Goal: Task Accomplishment & Management: Manage account settings

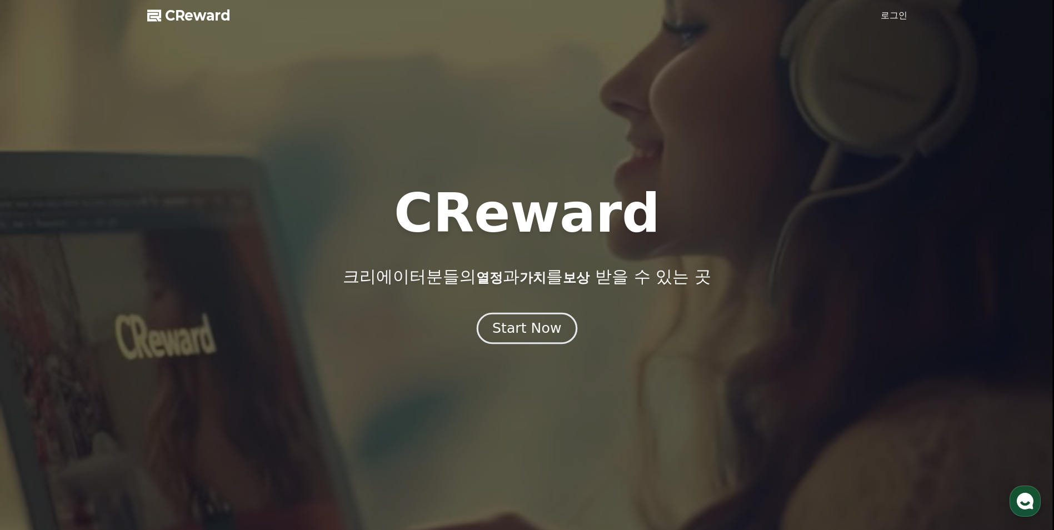
click at [535, 319] on div "Start Now" at bounding box center [526, 328] width 69 height 19
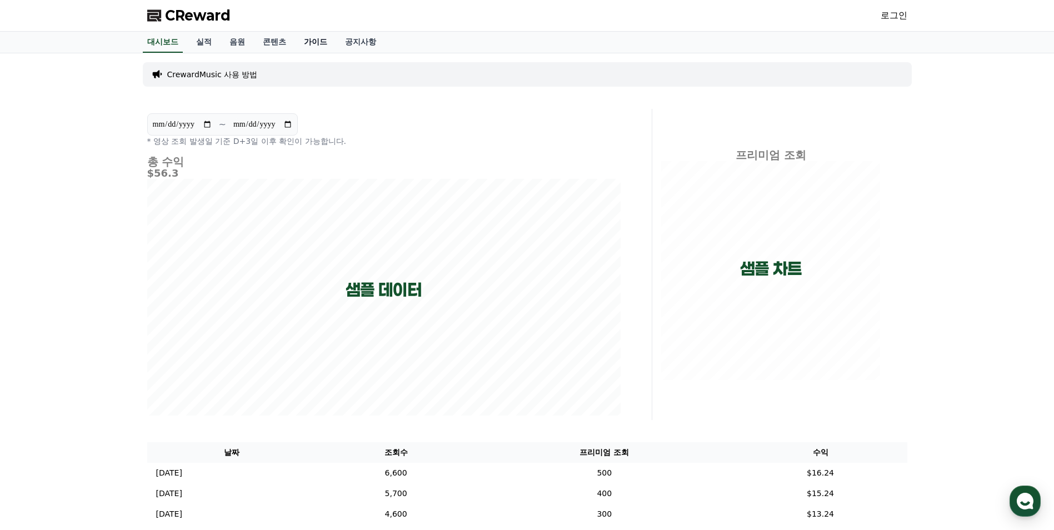
click at [304, 41] on link "가이드" at bounding box center [315, 42] width 41 height 21
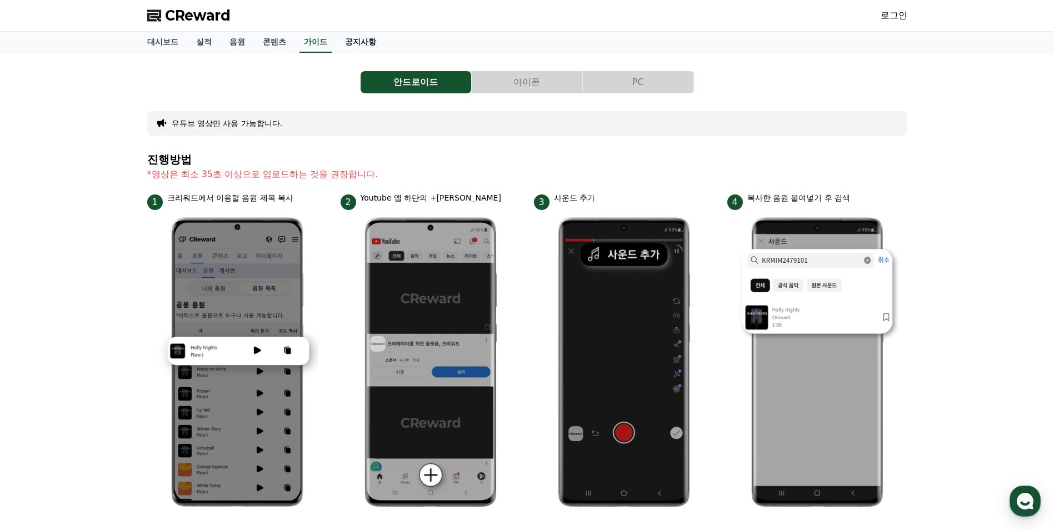
click at [348, 43] on link "공지사항" at bounding box center [360, 42] width 49 height 21
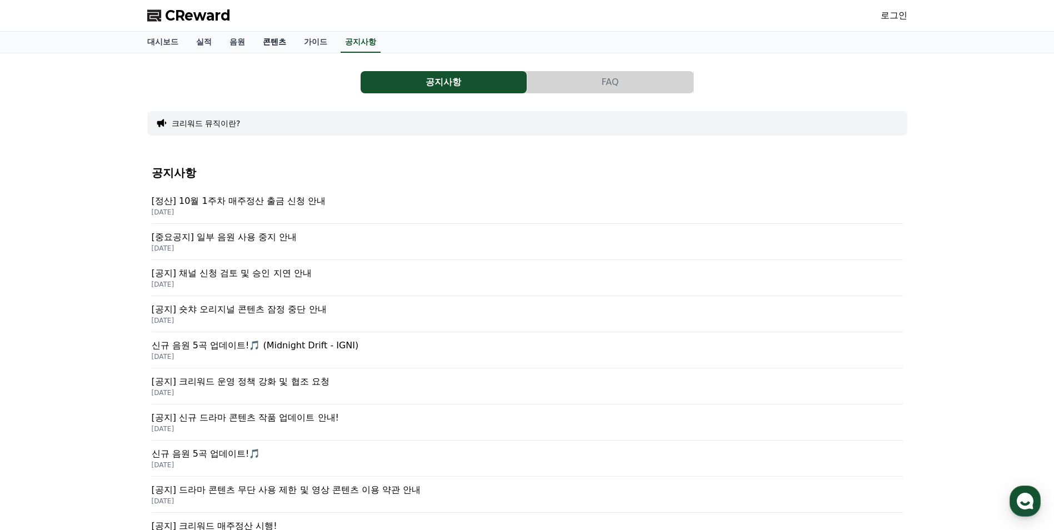
click at [284, 48] on link "콘텐츠" at bounding box center [274, 42] width 41 height 21
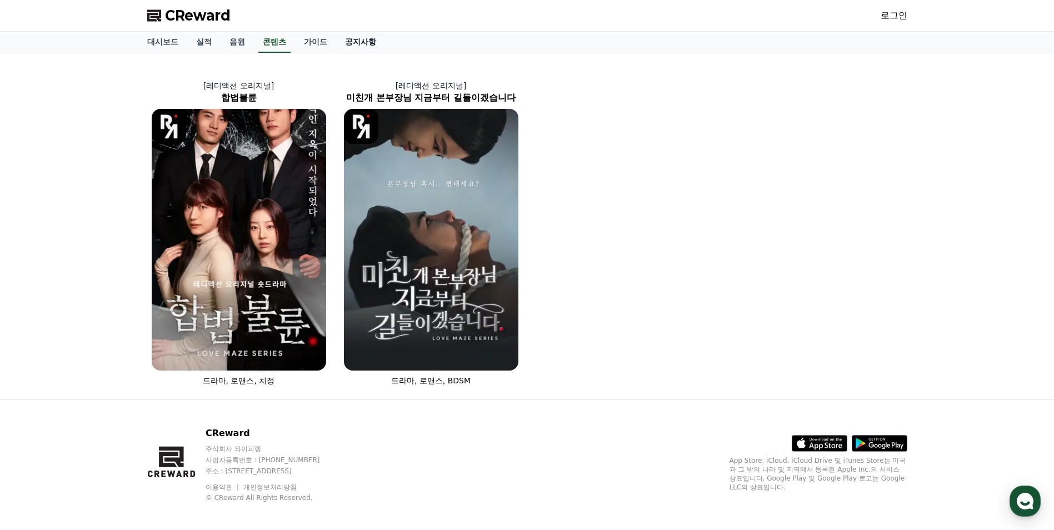
click at [366, 35] on link "공지사항" at bounding box center [360, 42] width 49 height 21
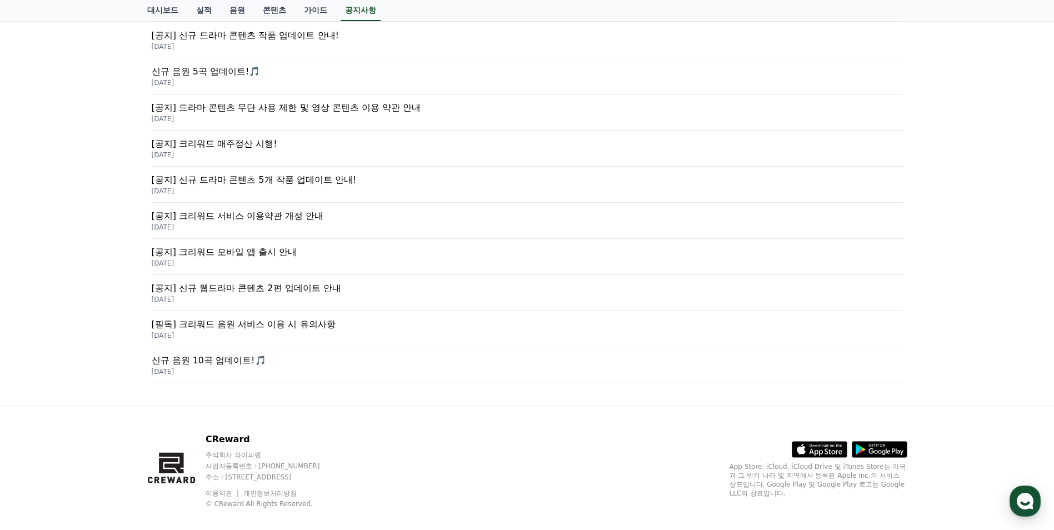
scroll to position [389, 0]
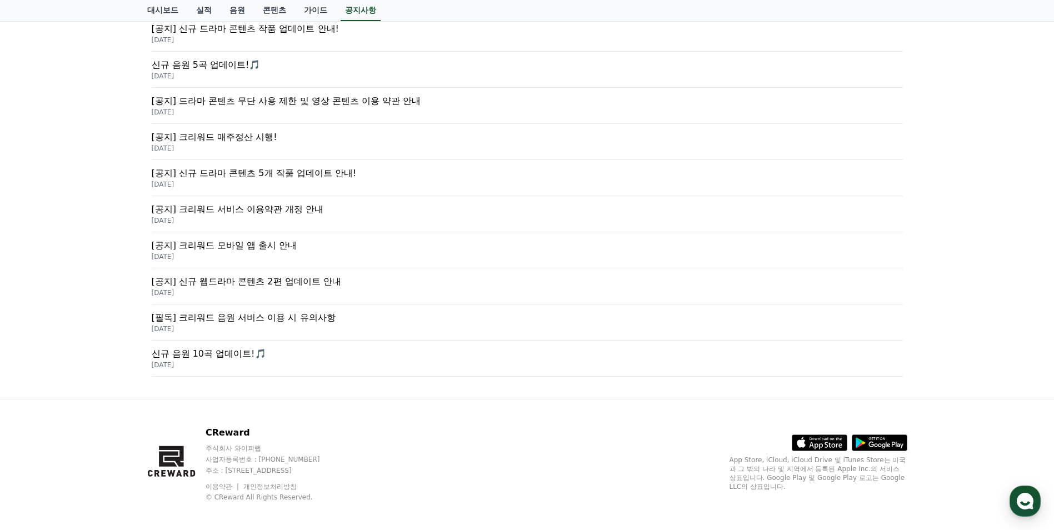
click at [303, 319] on p "[필독] 크리워드 음원 서비스 이용 시 유의사항" at bounding box center [527, 317] width 751 height 13
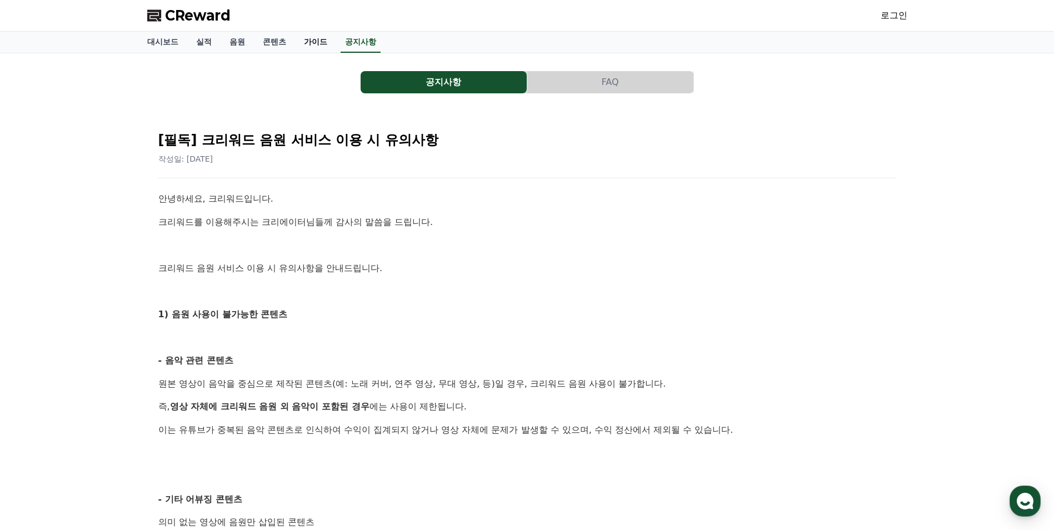
click at [314, 46] on link "가이드" at bounding box center [315, 42] width 41 height 21
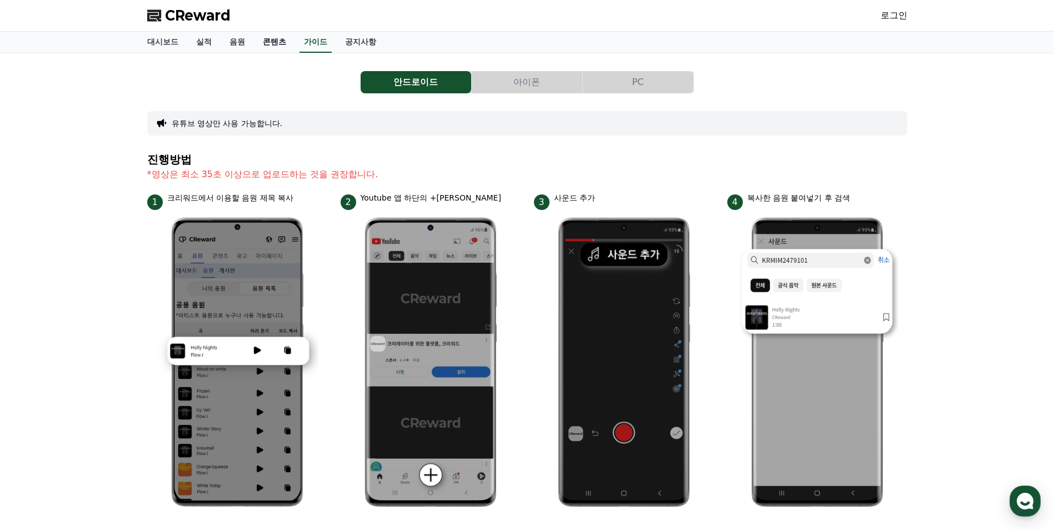
click at [273, 48] on link "콘텐츠" at bounding box center [274, 42] width 41 height 21
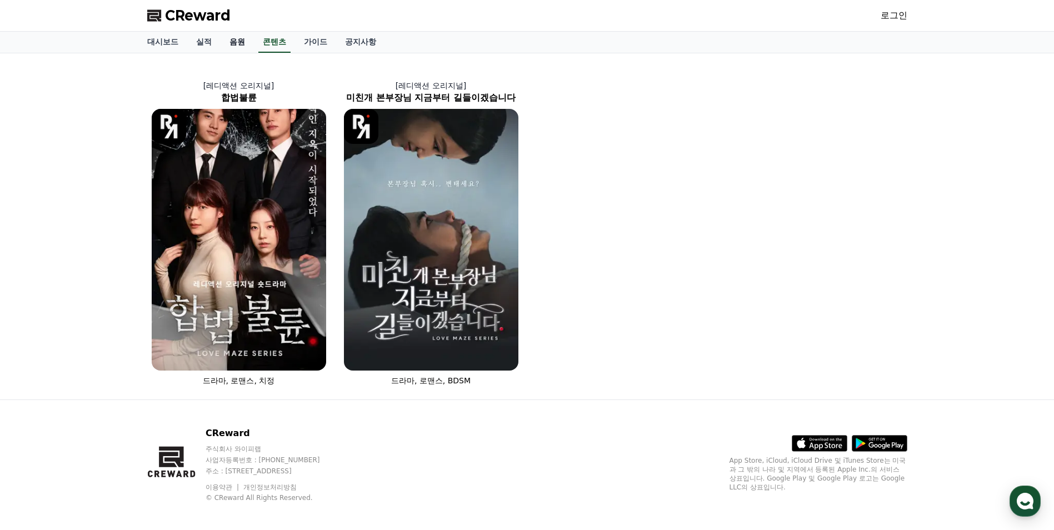
click at [227, 42] on link "음원" at bounding box center [237, 42] width 33 height 21
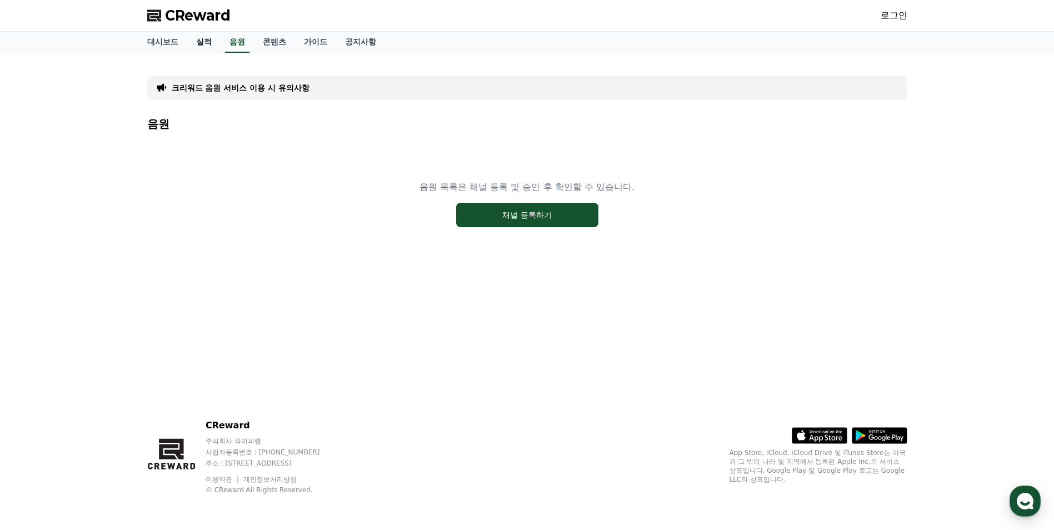
click at [196, 42] on link "실적" at bounding box center [203, 42] width 33 height 21
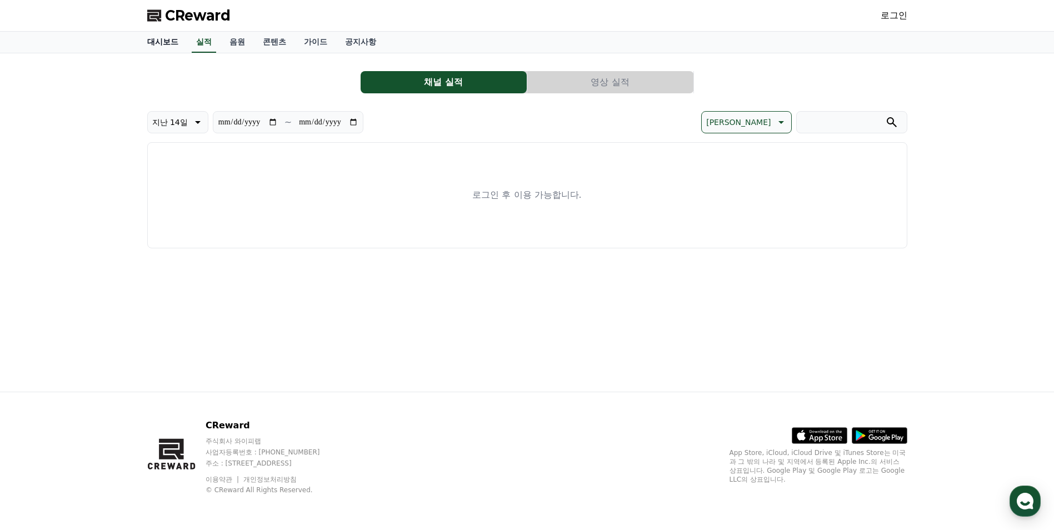
click at [157, 42] on link "대시보드" at bounding box center [162, 42] width 49 height 21
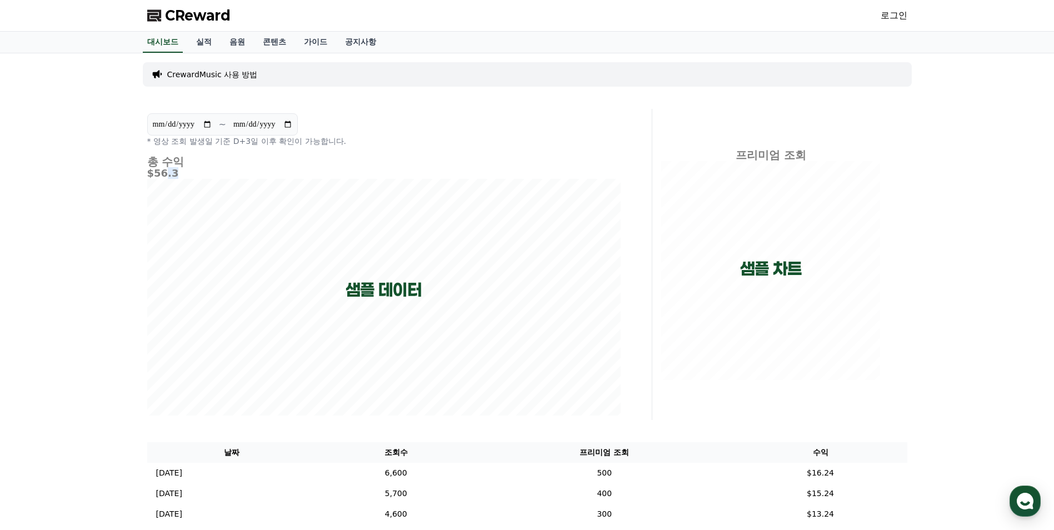
drag, startPoint x: 173, startPoint y: 169, endPoint x: 167, endPoint y: 172, distance: 6.7
click at [167, 172] on h5 "$56.3" at bounding box center [383, 173] width 473 height 11
drag, startPoint x: 167, startPoint y: 172, endPoint x: 155, endPoint y: 173, distance: 11.8
click at [155, 173] on h5 "$56.3" at bounding box center [383, 173] width 473 height 11
click at [214, 36] on link "실적" at bounding box center [203, 42] width 33 height 21
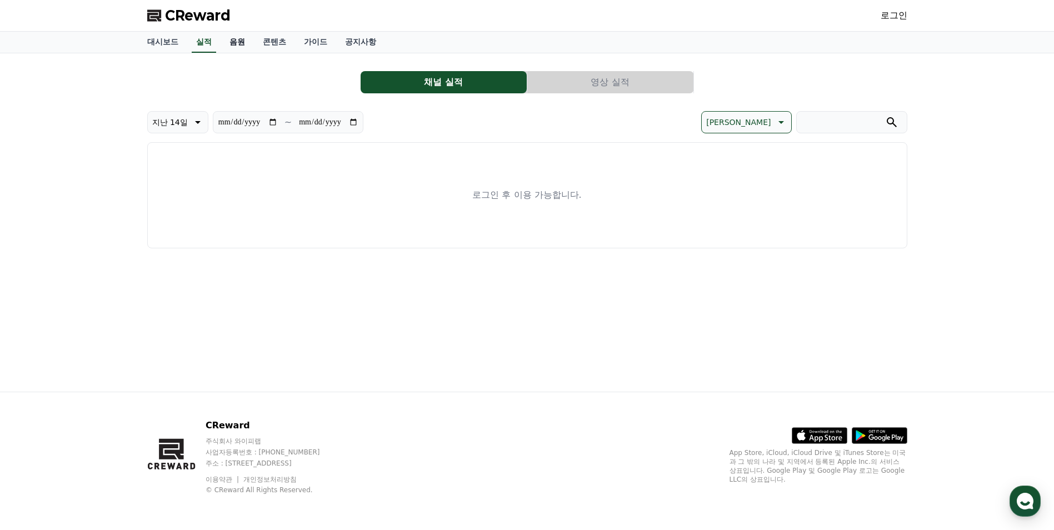
click at [232, 39] on link "음원" at bounding box center [237, 42] width 33 height 21
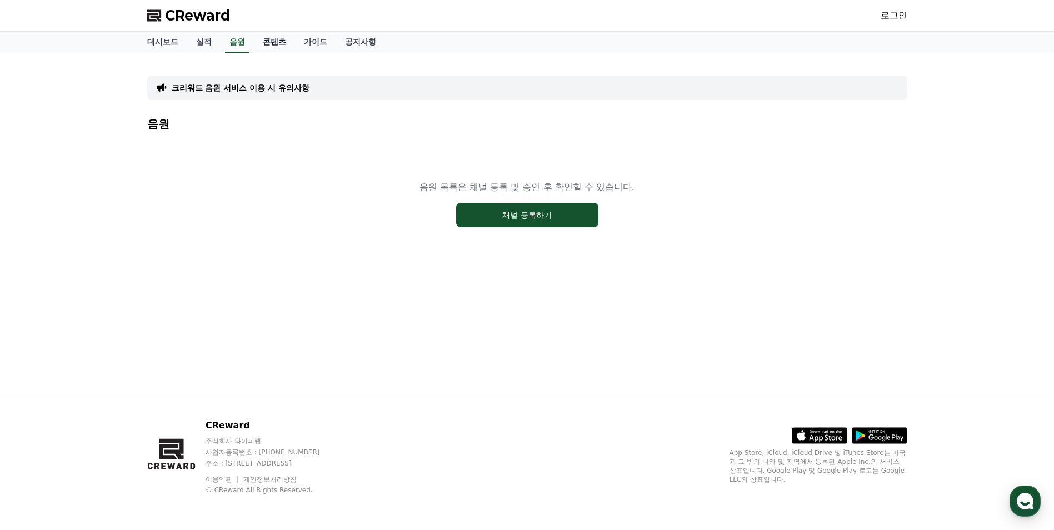
click at [257, 41] on link "콘텐츠" at bounding box center [274, 42] width 41 height 21
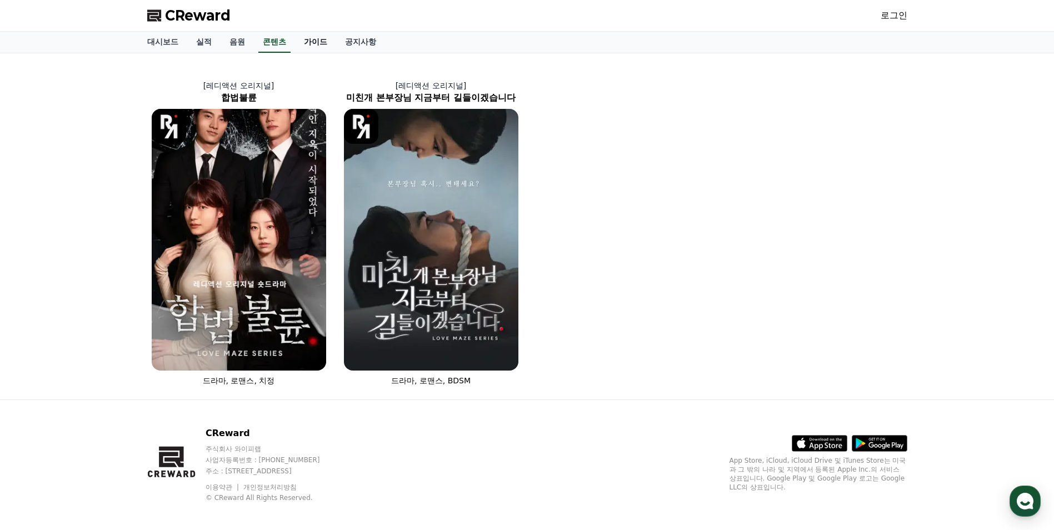
click at [303, 41] on link "가이드" at bounding box center [315, 42] width 41 height 21
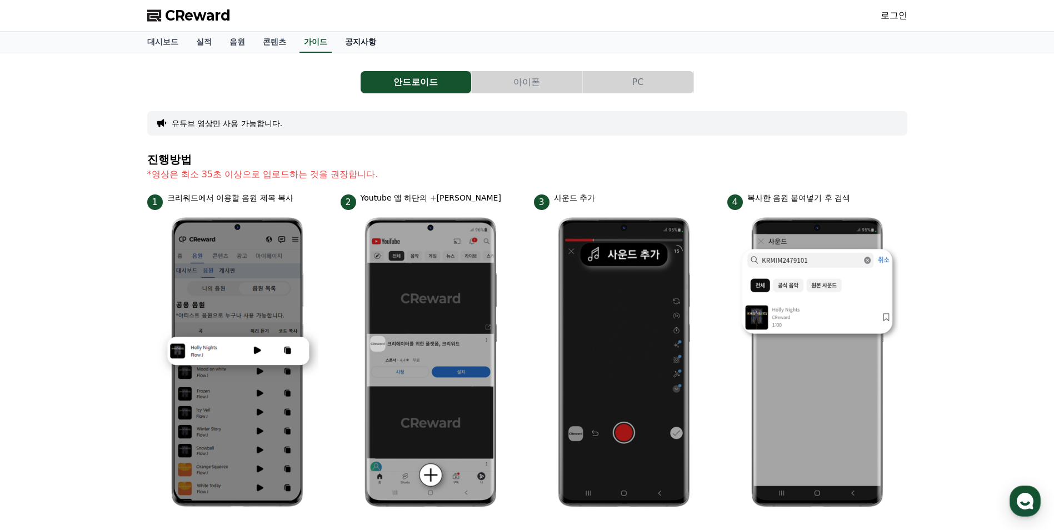
click at [367, 43] on link "공지사항" at bounding box center [360, 42] width 49 height 21
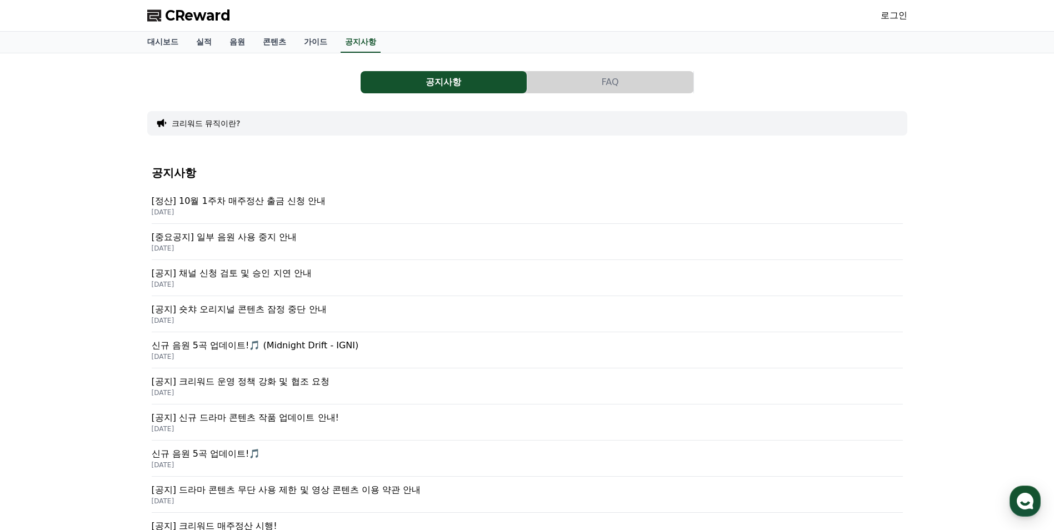
click at [209, 118] on button "크리워드 뮤직이란?" at bounding box center [206, 123] width 69 height 11
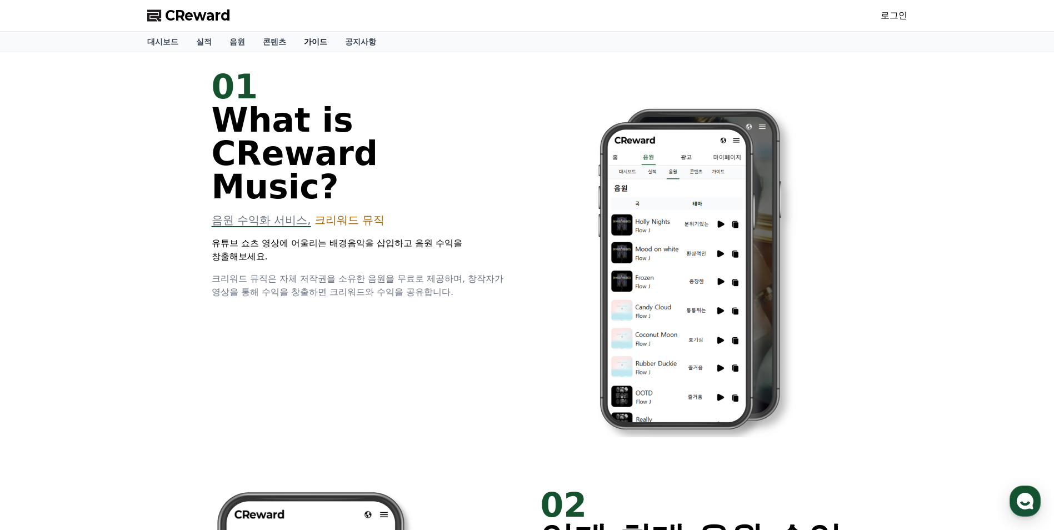
click at [319, 47] on link "가이드" at bounding box center [315, 42] width 41 height 20
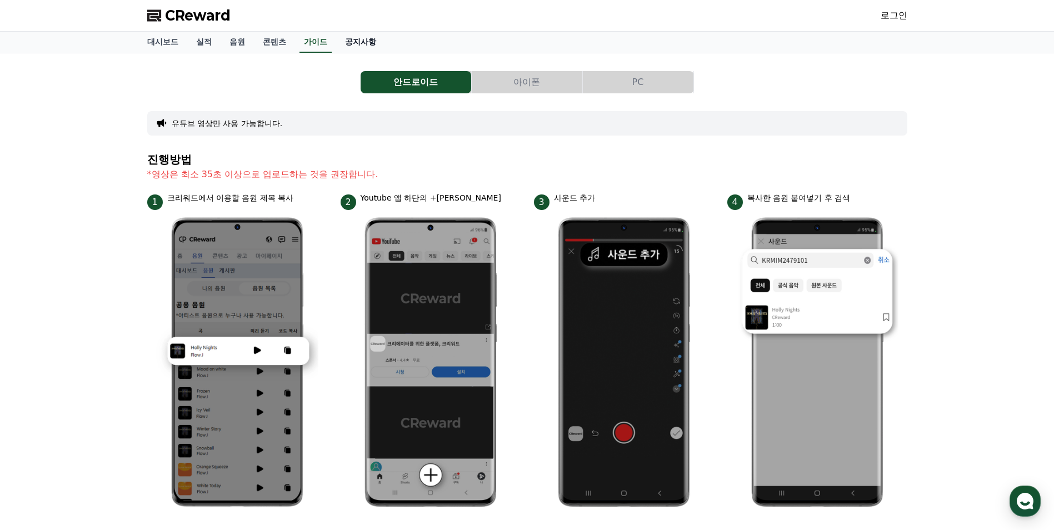
click at [372, 42] on link "공지사항" at bounding box center [360, 42] width 49 height 21
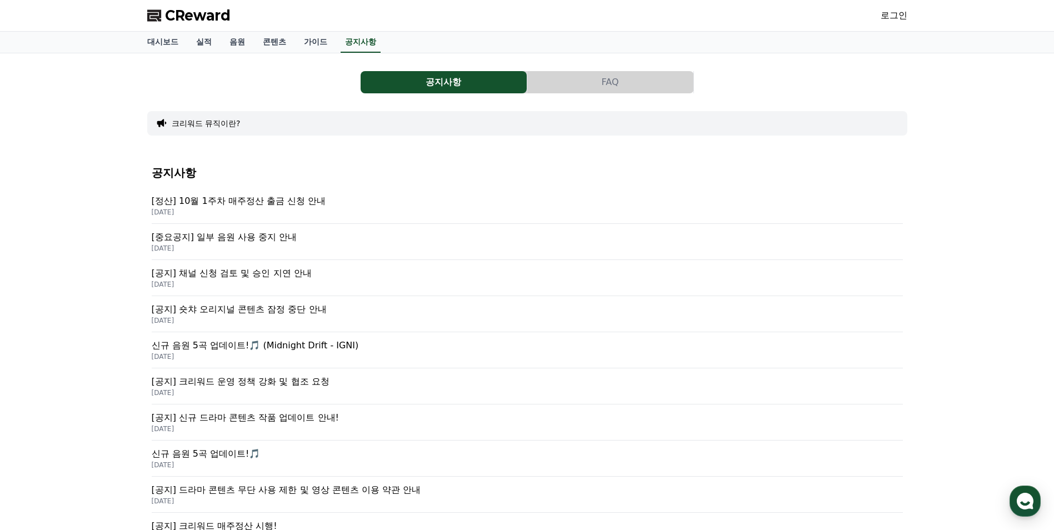
click at [308, 271] on p "[공지] 채널 신청 검토 및 승인 지연 안내" at bounding box center [527, 273] width 751 height 13
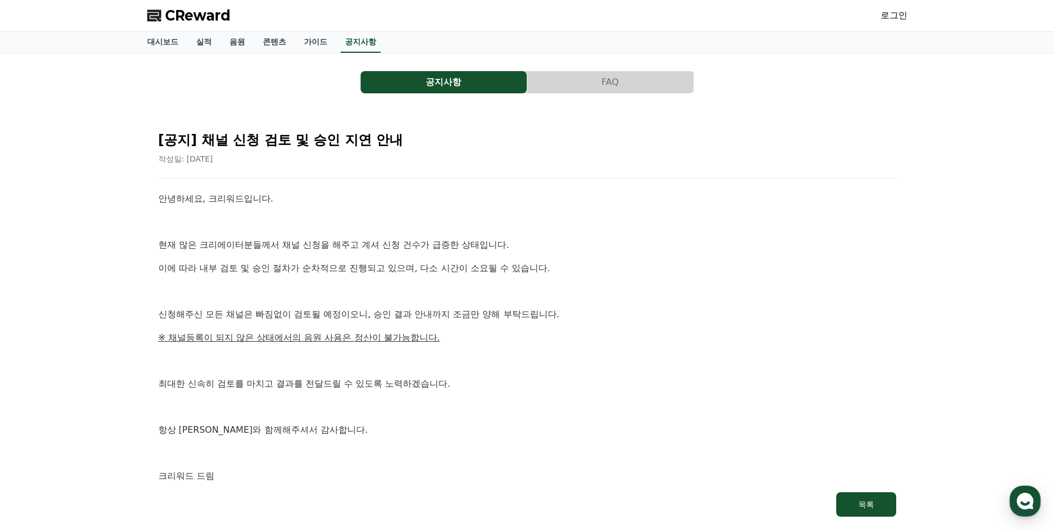
click at [572, 73] on button "FAQ" at bounding box center [610, 82] width 166 height 22
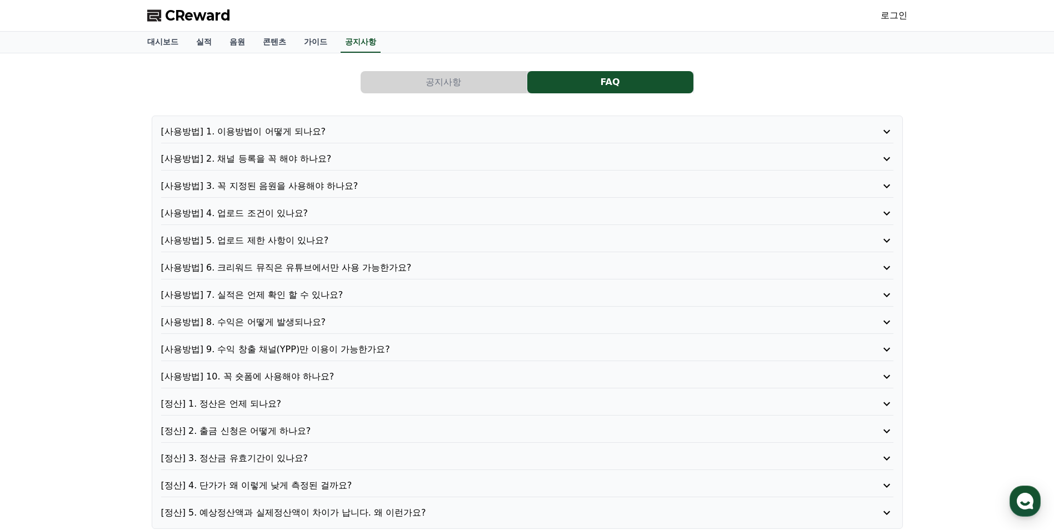
click at [325, 154] on p "[사용방법] 2. 채널 등록을 꼭 해야 하나요?" at bounding box center [498, 158] width 674 height 13
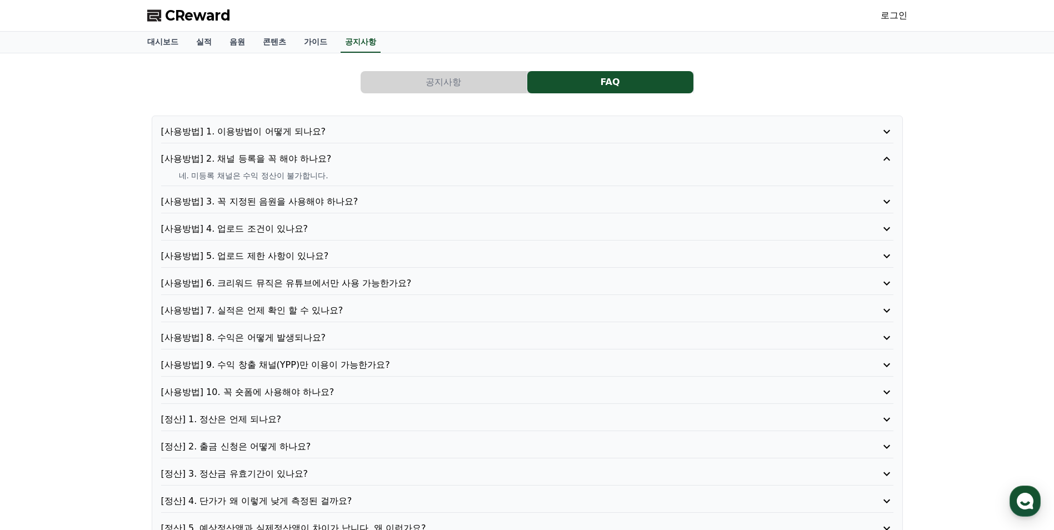
click at [303, 136] on p "[사용방법] 1. 이용방법이 어떻게 되나요?" at bounding box center [498, 131] width 674 height 13
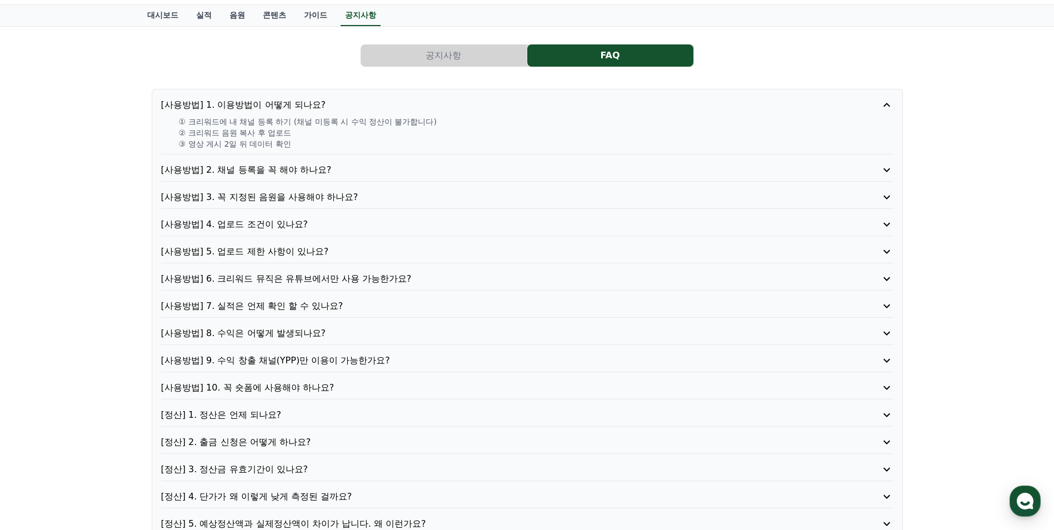
scroll to position [111, 0]
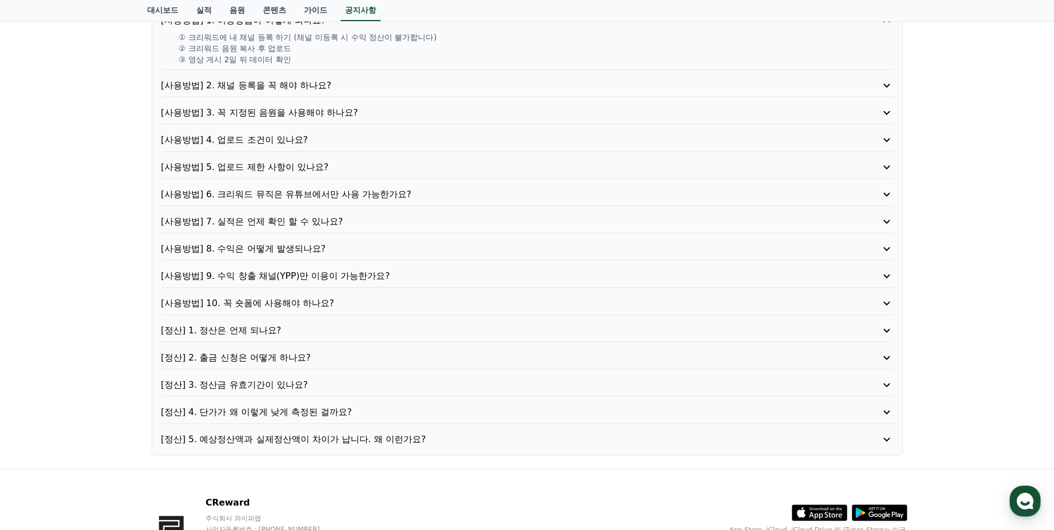
click at [339, 277] on p "[사용방법] 9. 수익 창출 채널(YPP)만 이용이 가능한가요?" at bounding box center [498, 275] width 674 height 13
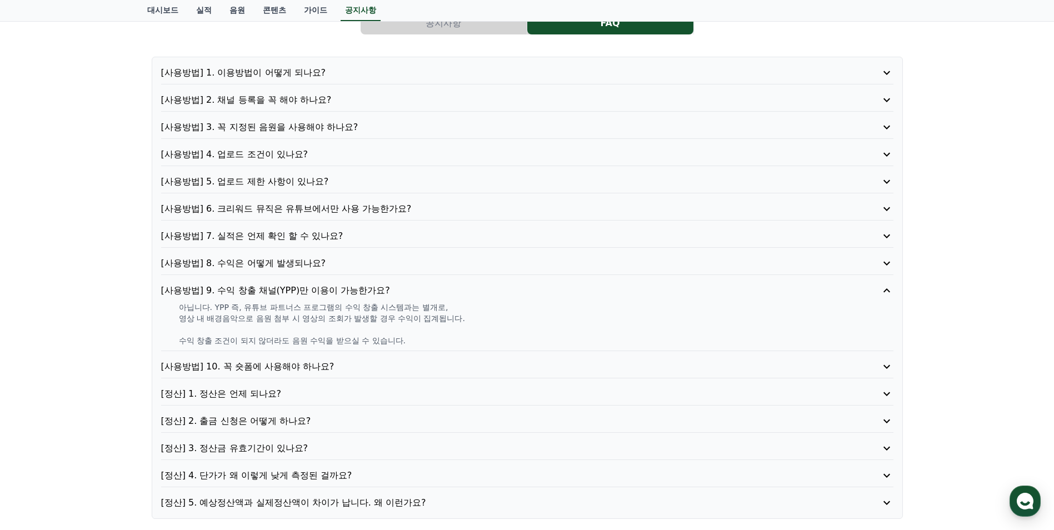
scroll to position [56, 0]
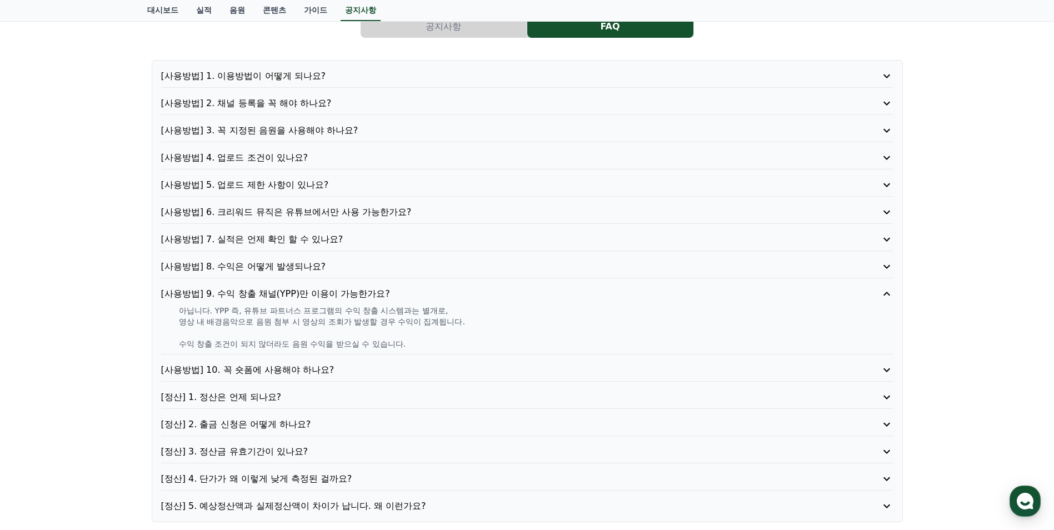
click at [299, 187] on p "[사용방법] 5. 업로드 제한 사항이 있나요?" at bounding box center [498, 184] width 674 height 13
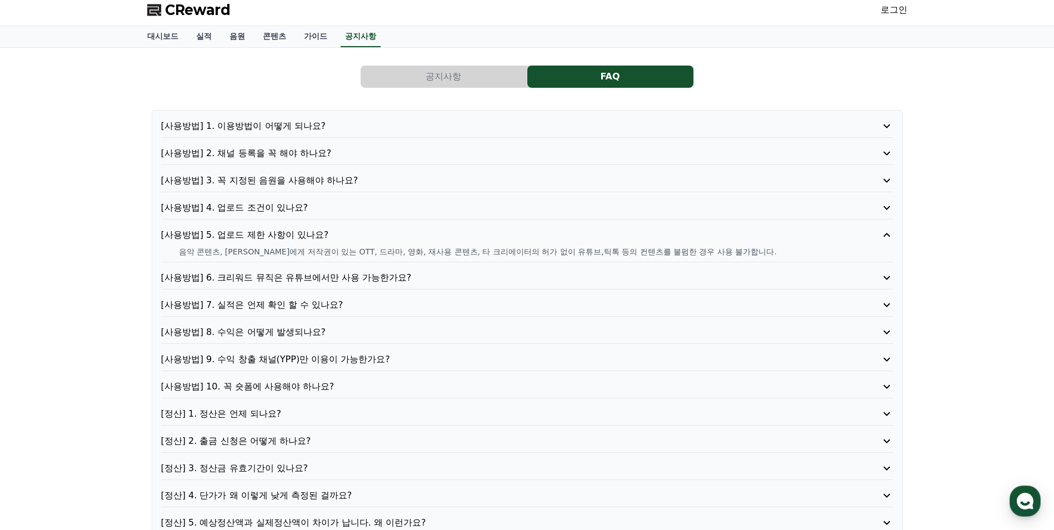
scroll to position [0, 0]
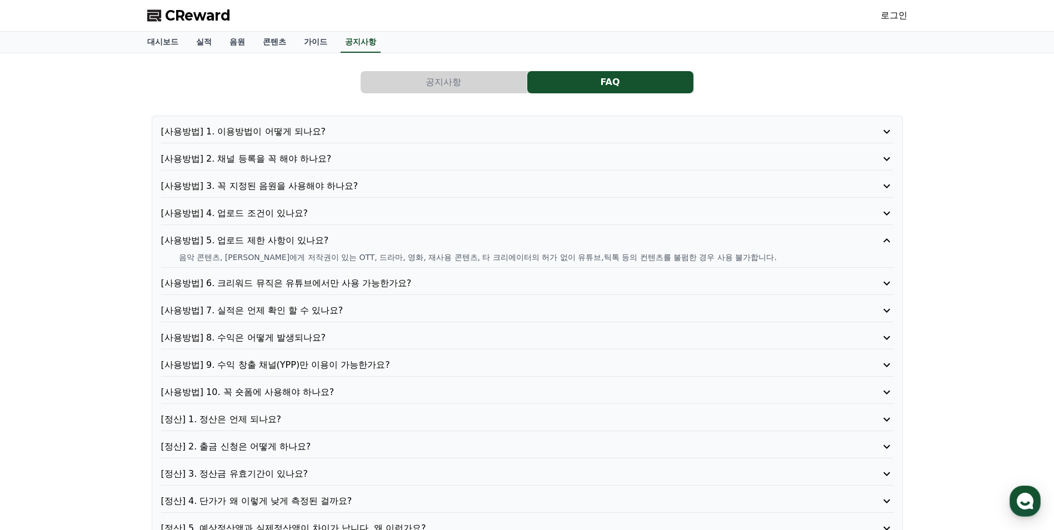
click at [285, 138] on p "[사용방법] 1. 이용방법이 어떻게 되나요?" at bounding box center [498, 131] width 674 height 13
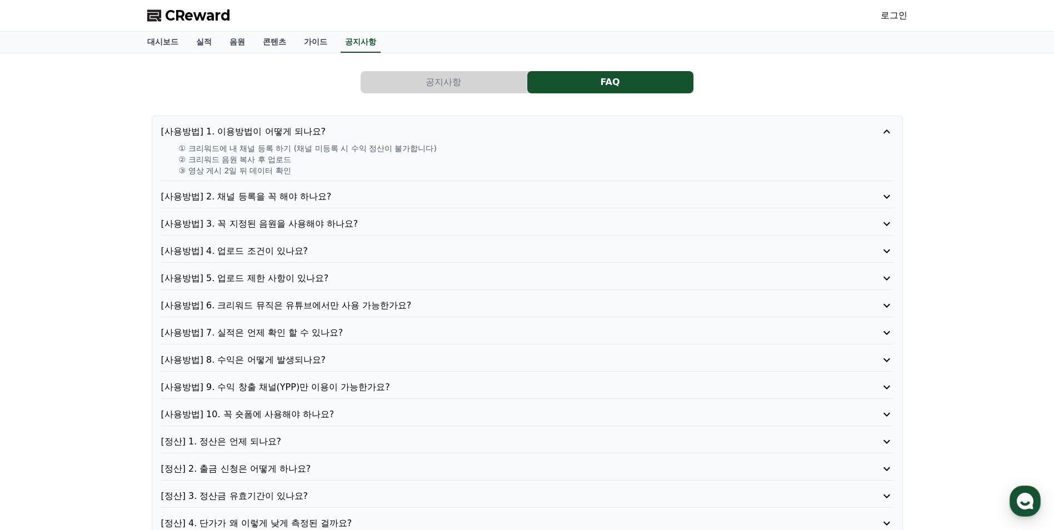
click at [223, 19] on span "CReward" at bounding box center [198, 16] width 66 height 18
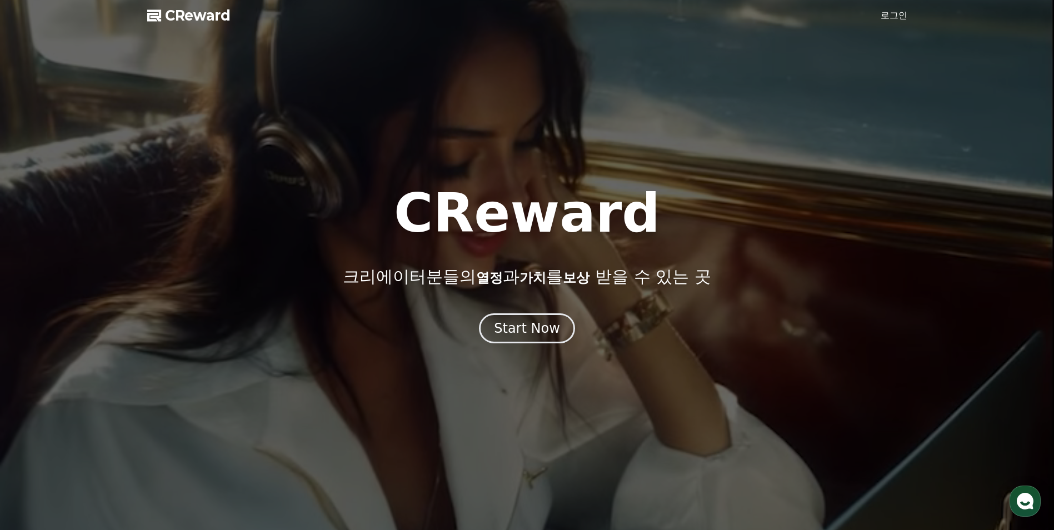
click at [890, 22] on div at bounding box center [527, 265] width 1054 height 530
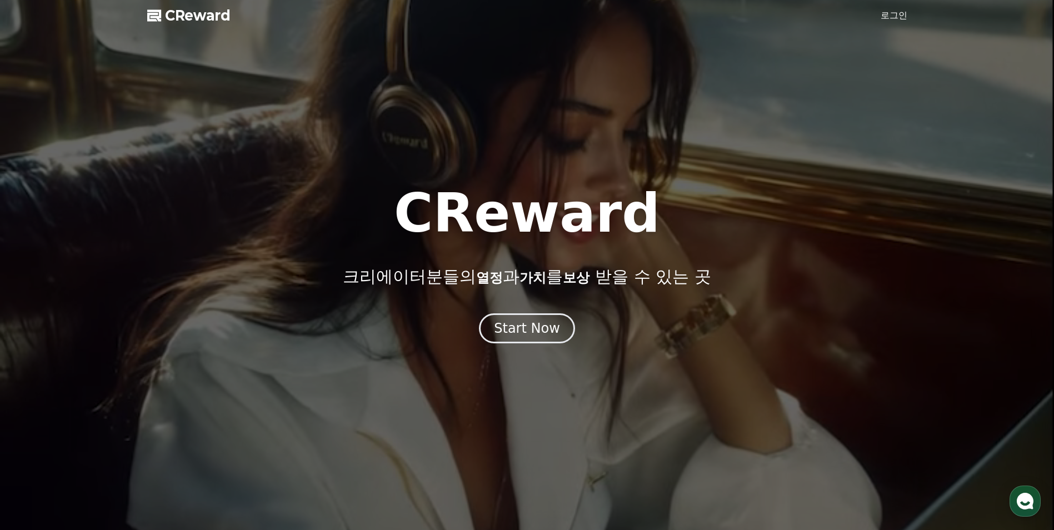
drag, startPoint x: 890, startPoint y: 22, endPoint x: 894, endPoint y: 18, distance: 5.9
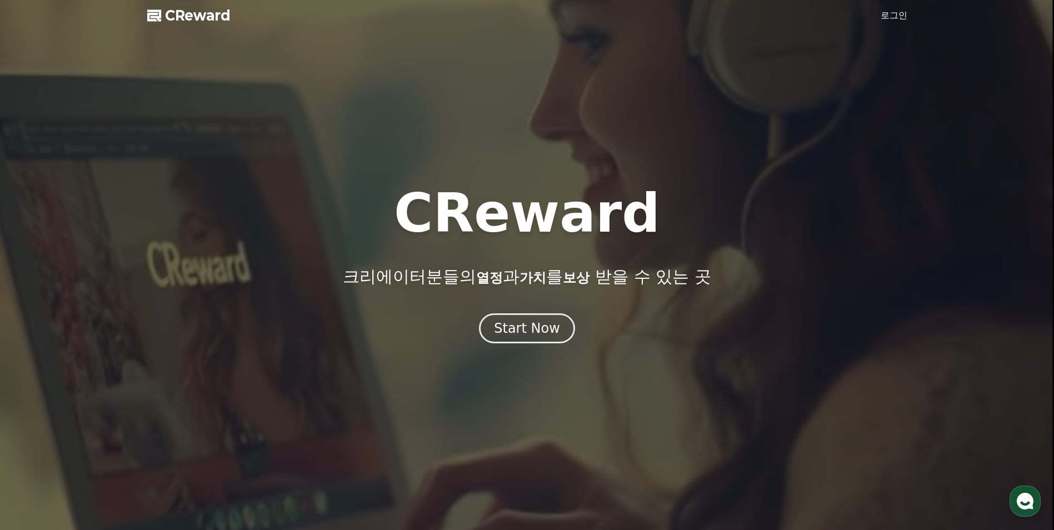
click at [889, 15] on link "로그인" at bounding box center [893, 15] width 27 height 13
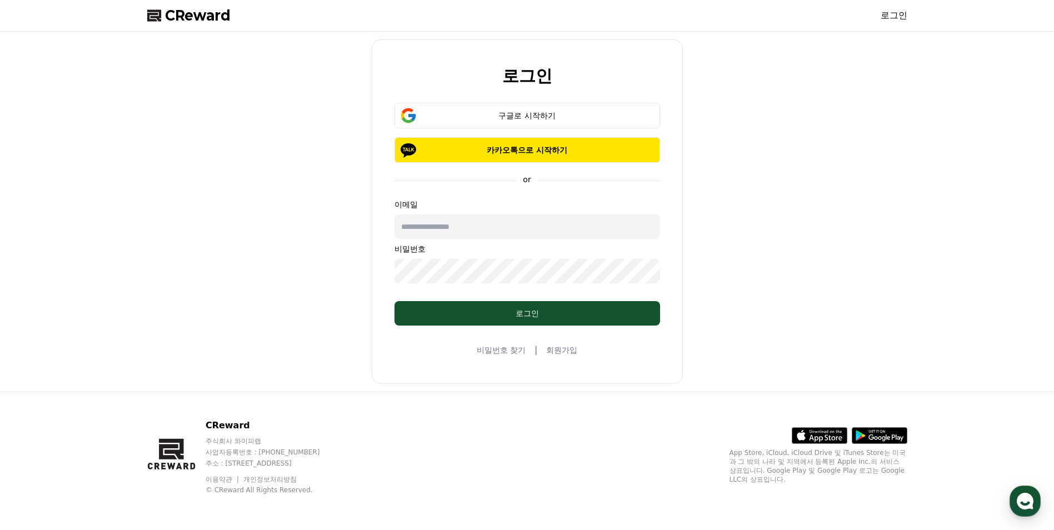
click at [537, 237] on input "text" at bounding box center [527, 226] width 266 height 24
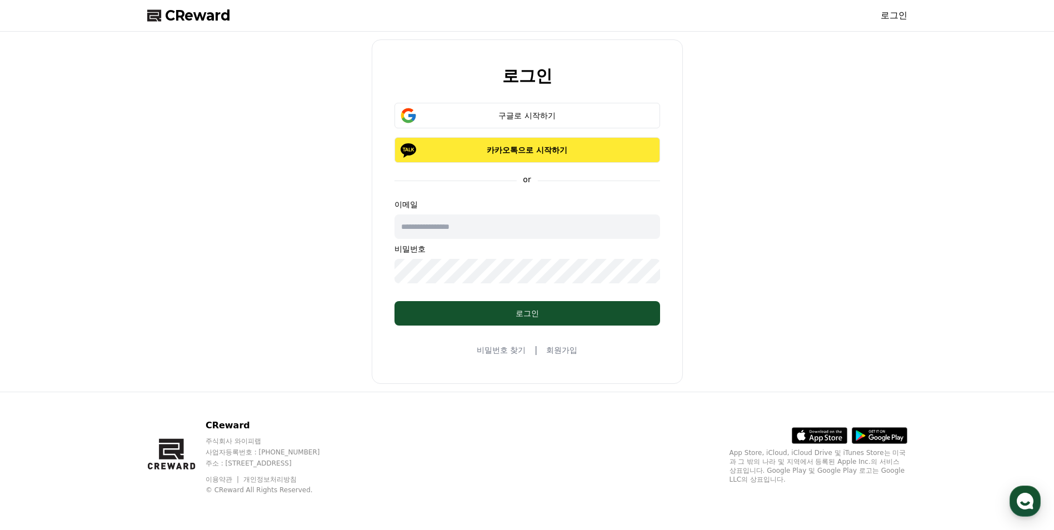
click at [520, 158] on button "카카오톡으로 시작하기" at bounding box center [527, 150] width 266 height 26
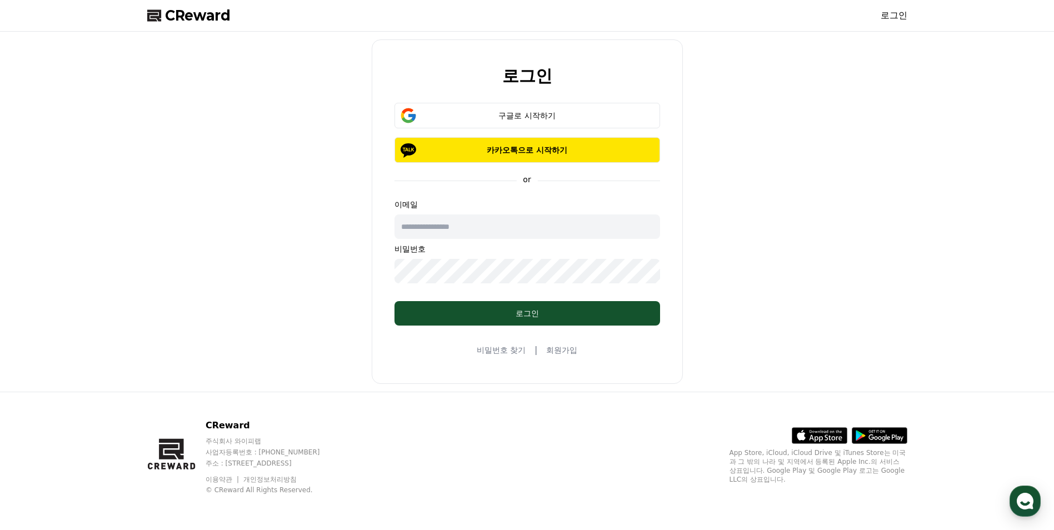
drag, startPoint x: 472, startPoint y: 240, endPoint x: 472, endPoint y: 229, distance: 10.6
click at [472, 232] on div "이메일 비밀번호" at bounding box center [527, 241] width 266 height 84
drag, startPoint x: 472, startPoint y: 229, endPoint x: 495, endPoint y: 230, distance: 22.8
click at [472, 229] on input "text" at bounding box center [527, 226] width 266 height 24
type input "**********"
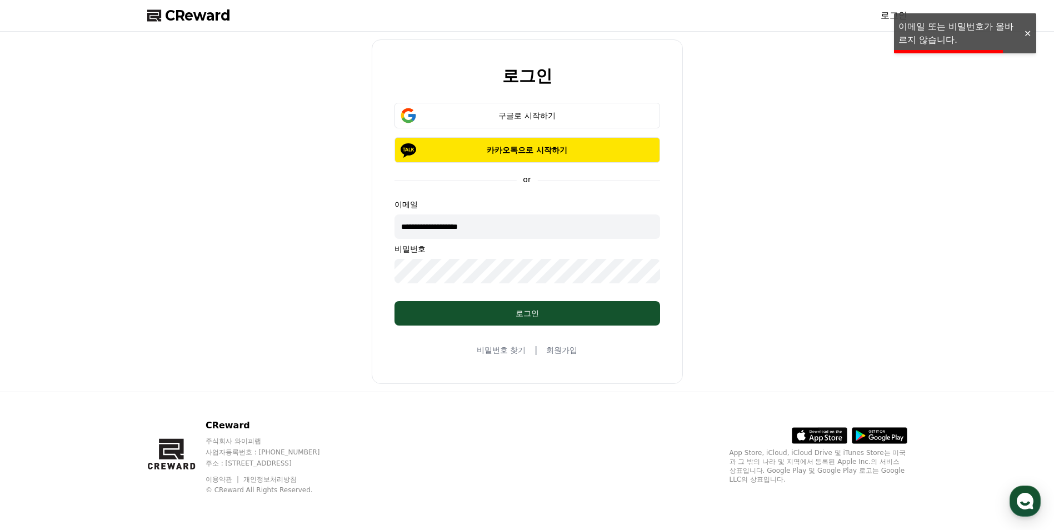
click at [95, 213] on div "**********" at bounding box center [527, 212] width 1054 height 360
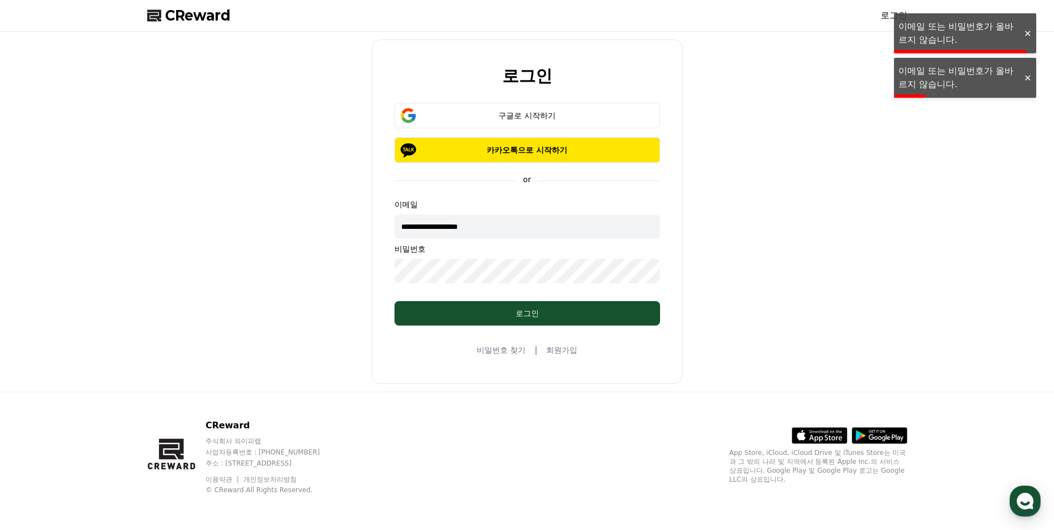
drag, startPoint x: 582, startPoint y: 224, endPoint x: 299, endPoint y: 228, distance: 282.8
click at [302, 226] on div "**********" at bounding box center [527, 211] width 769 height 351
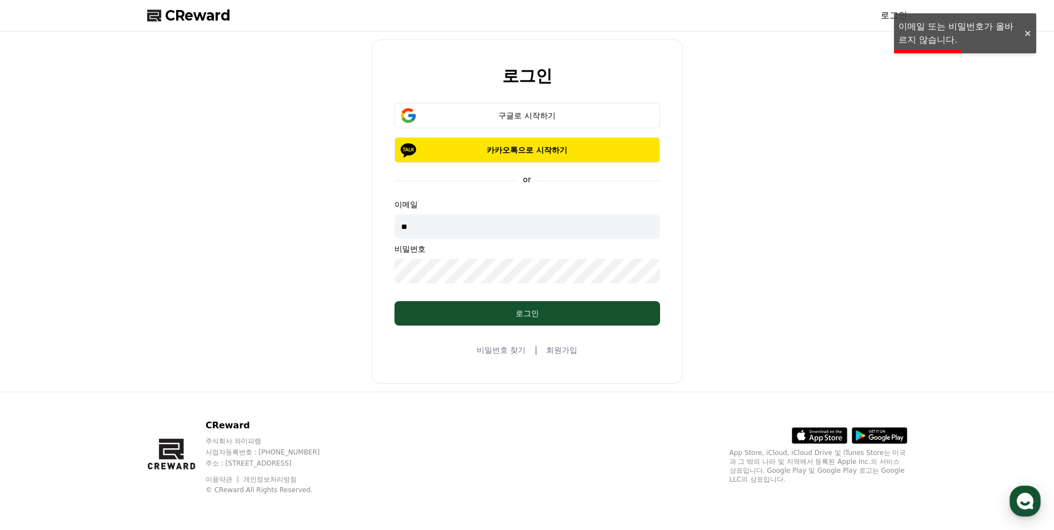
type input "*"
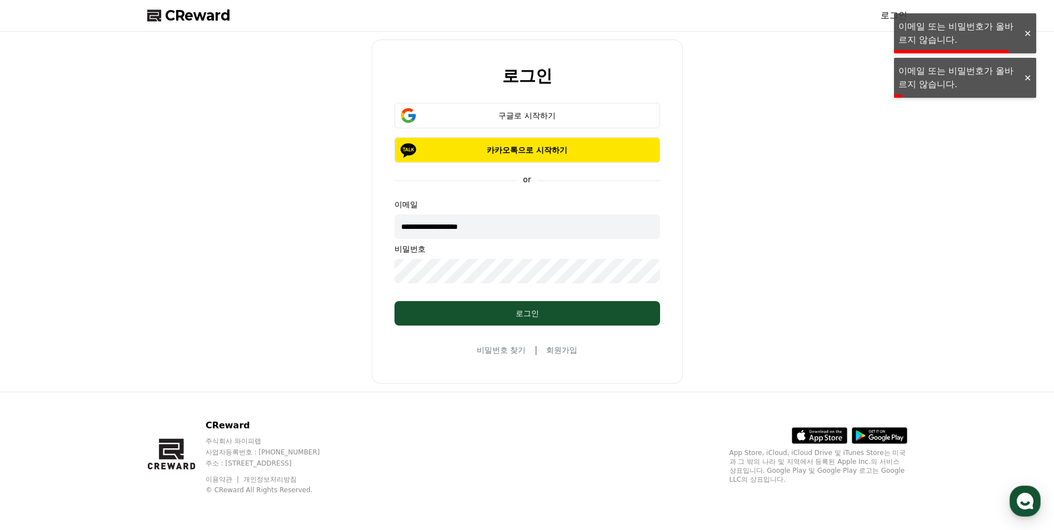
click at [445, 226] on input "**********" at bounding box center [527, 226] width 266 height 24
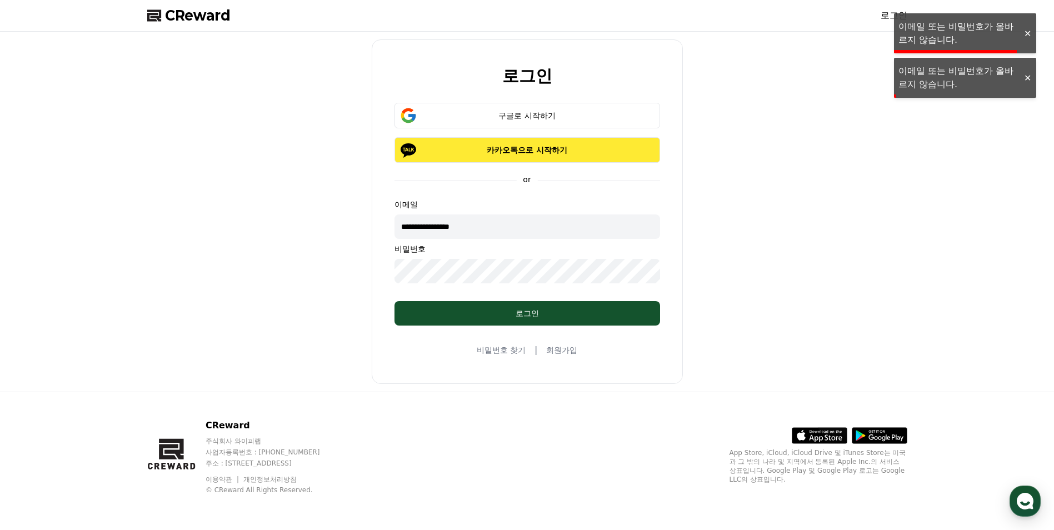
type input "**********"
click at [509, 153] on p "카카오톡으로 시작하기" at bounding box center [527, 149] width 233 height 11
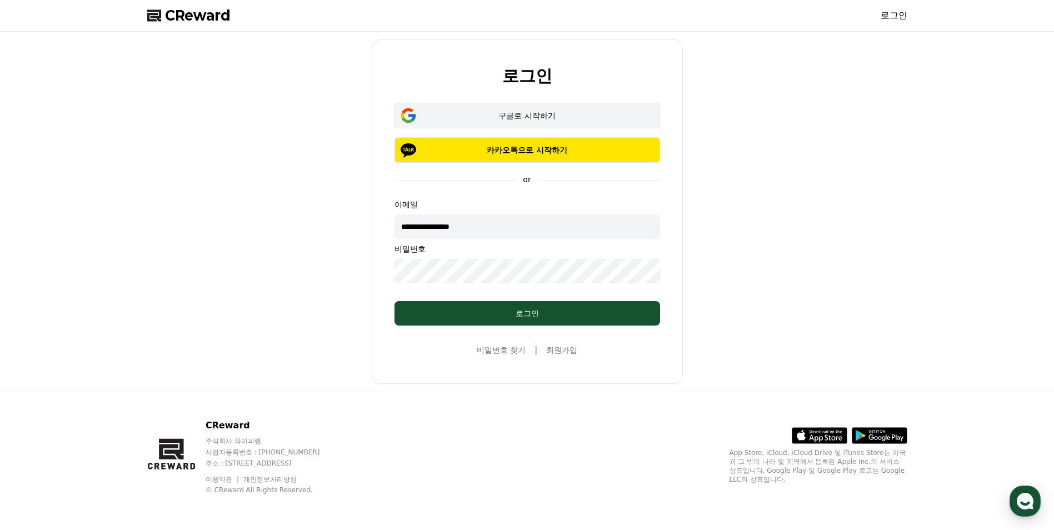
click at [486, 114] on div "구글로 시작하기" at bounding box center [527, 115] width 233 height 11
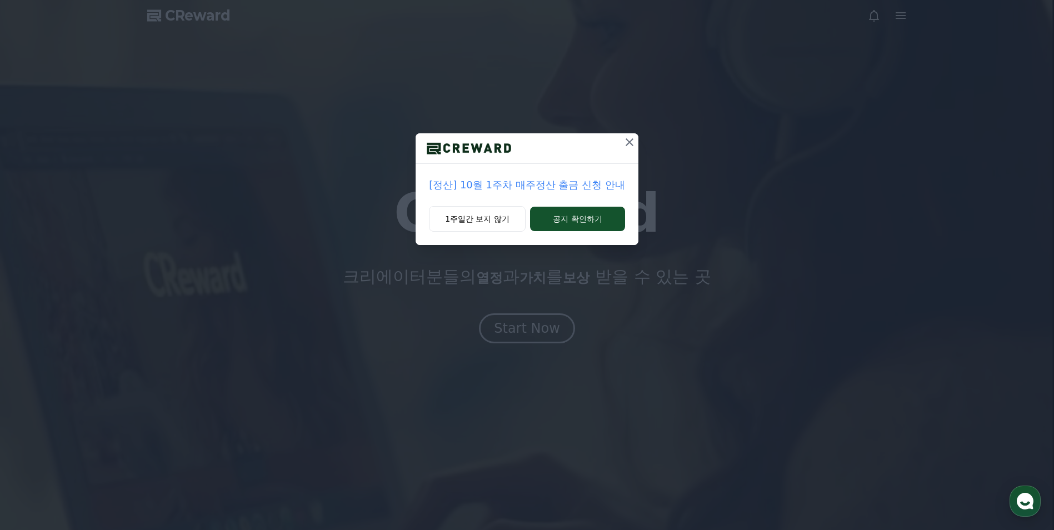
click at [637, 144] on button at bounding box center [629, 142] width 18 height 18
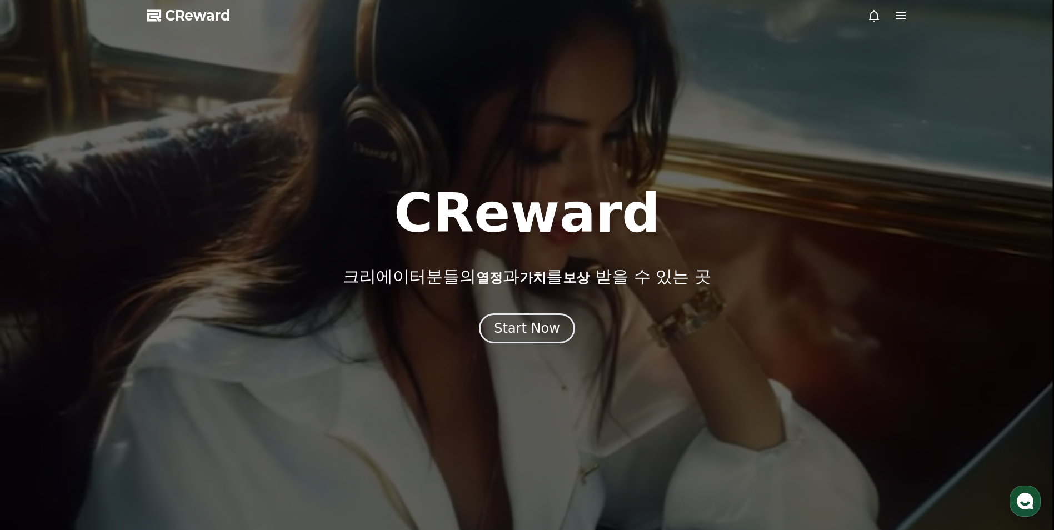
click at [900, 17] on icon at bounding box center [900, 15] width 13 height 13
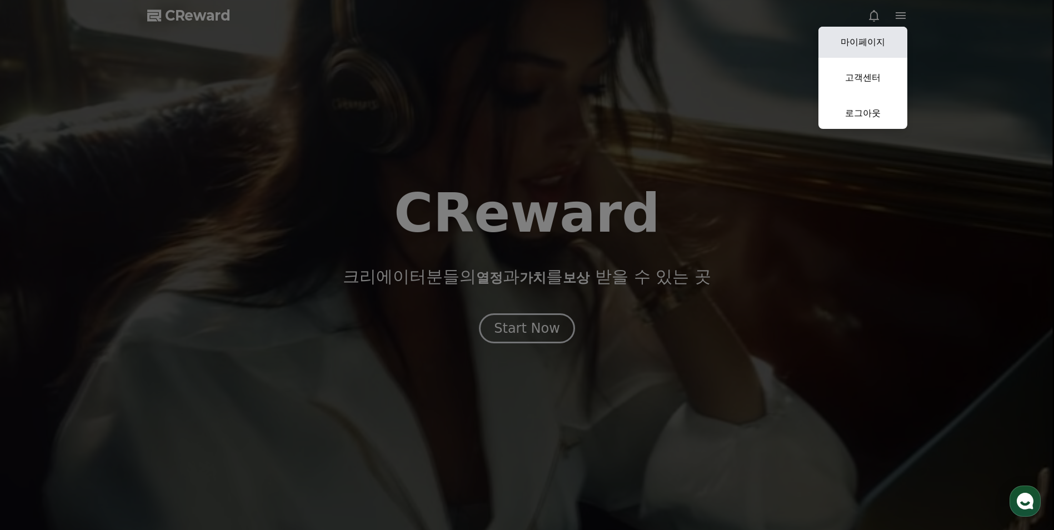
click at [877, 39] on link "마이페이지" at bounding box center [862, 42] width 89 height 31
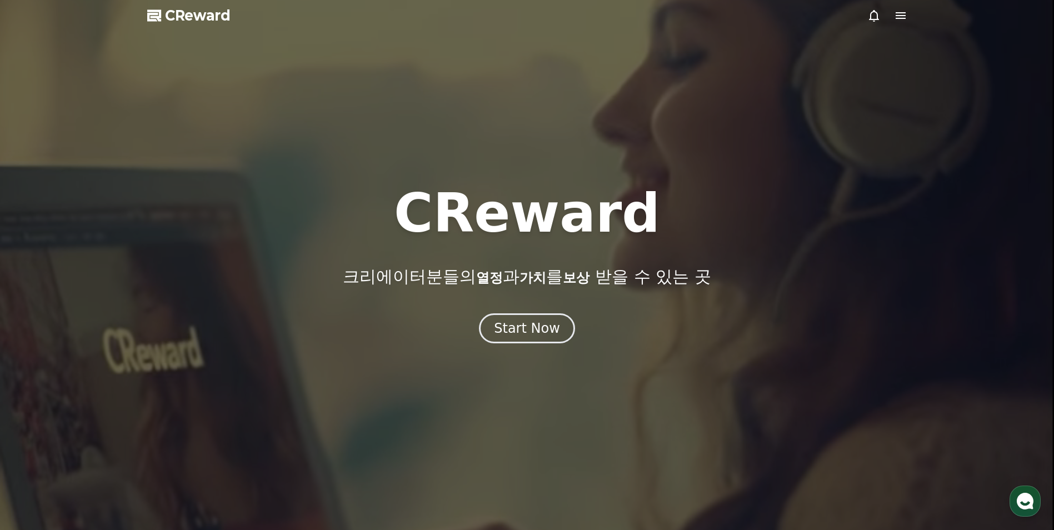
select select "**********"
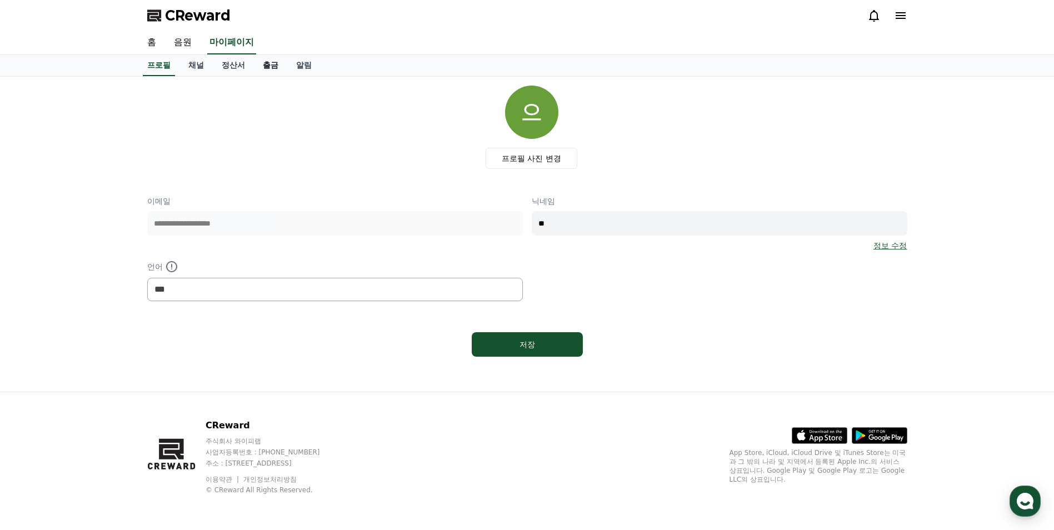
click at [272, 68] on link "출금" at bounding box center [270, 65] width 33 height 21
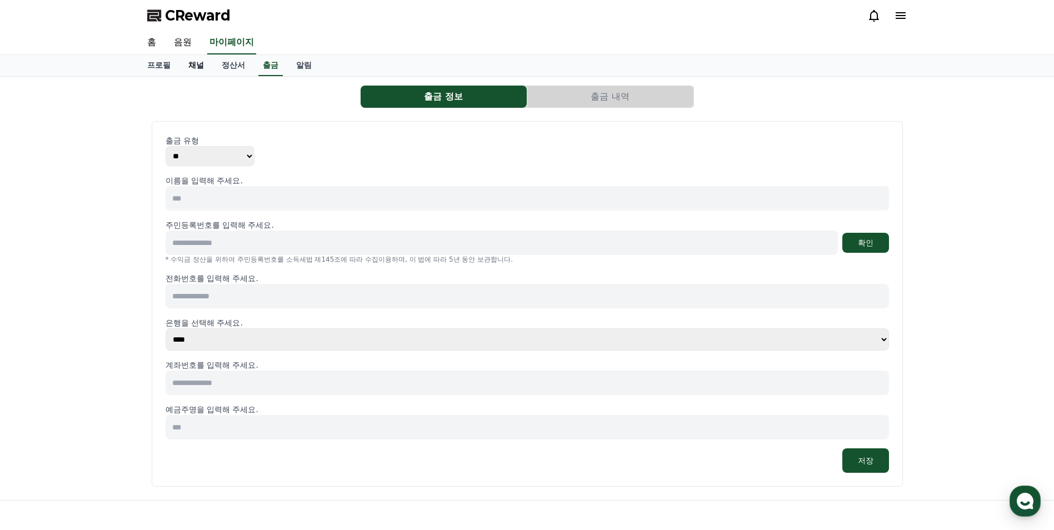
click at [203, 64] on link "채널" at bounding box center [195, 65] width 33 height 21
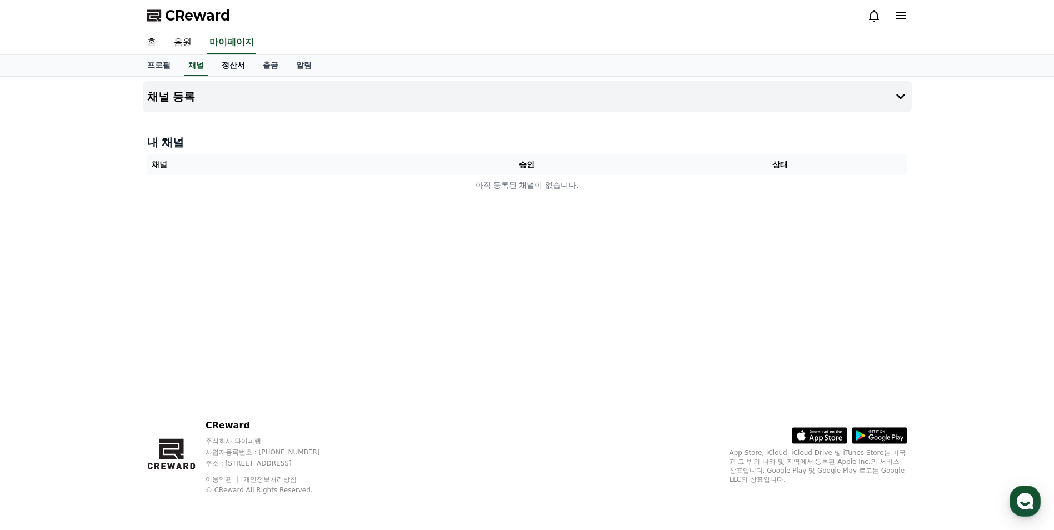
click at [225, 62] on link "정산서" at bounding box center [233, 65] width 41 height 21
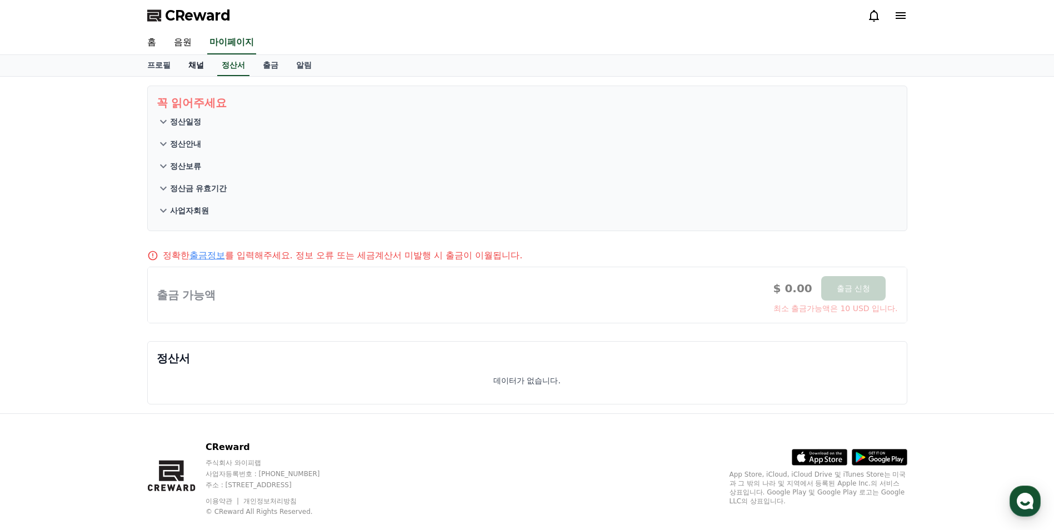
click at [200, 69] on link "채널" at bounding box center [195, 65] width 33 height 21
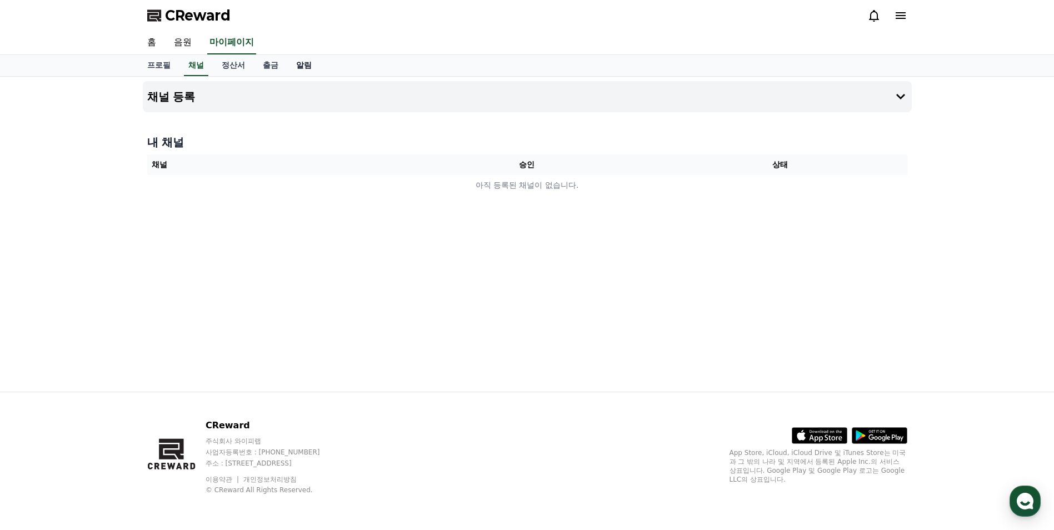
click at [299, 67] on link "알림" at bounding box center [303, 65] width 33 height 21
click at [278, 67] on link "출금" at bounding box center [270, 65] width 33 height 21
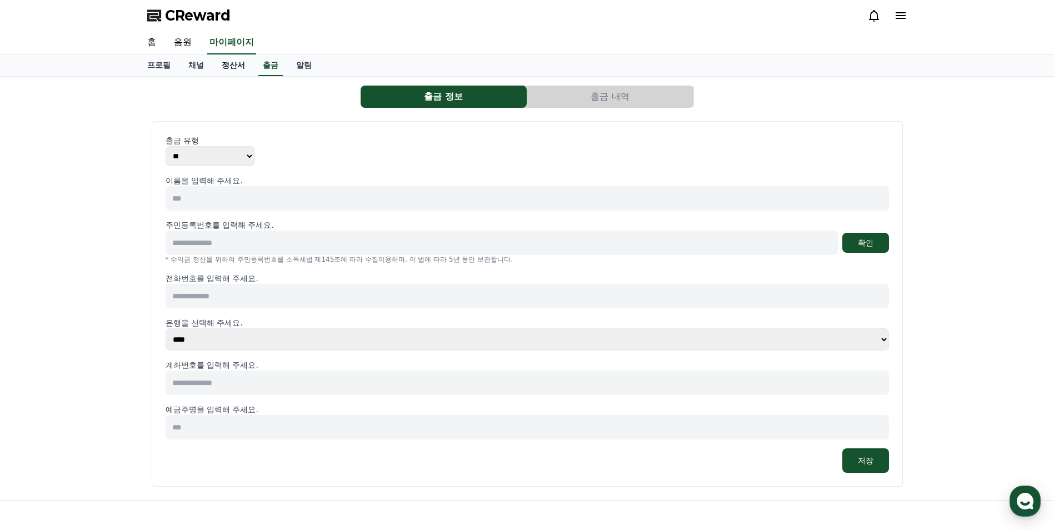
click at [248, 65] on link "정산서" at bounding box center [233, 65] width 41 height 21
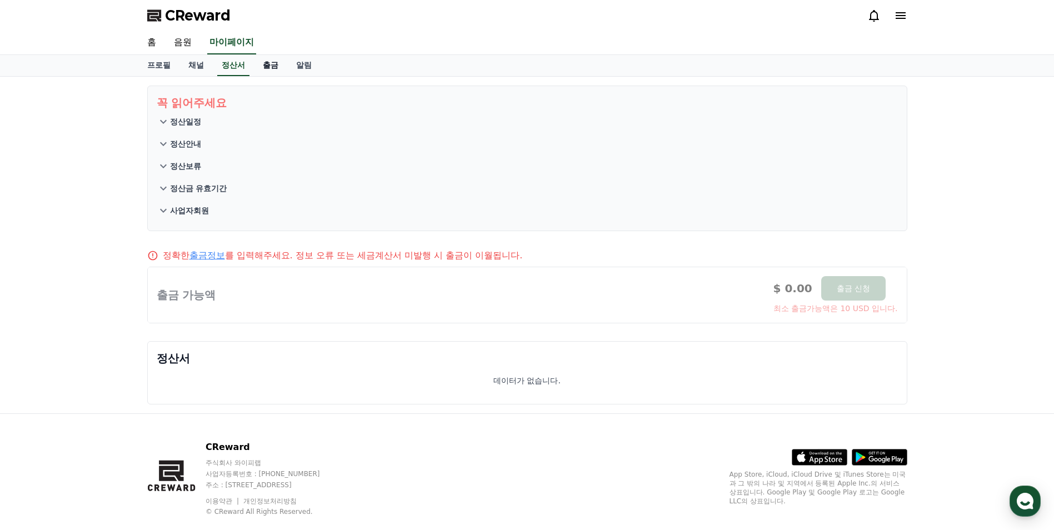
click at [259, 65] on link "출금" at bounding box center [270, 65] width 33 height 21
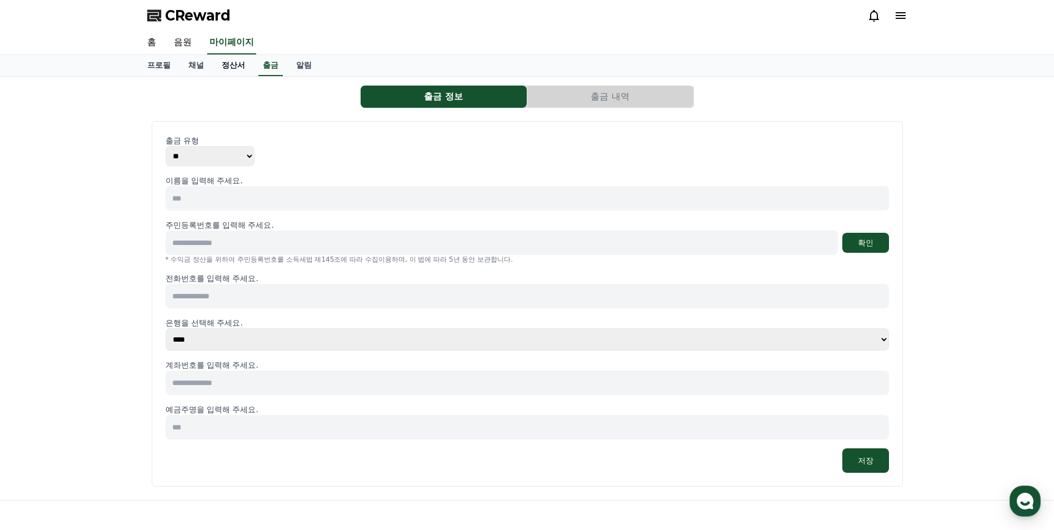
click at [224, 72] on link "정산서" at bounding box center [233, 65] width 41 height 21
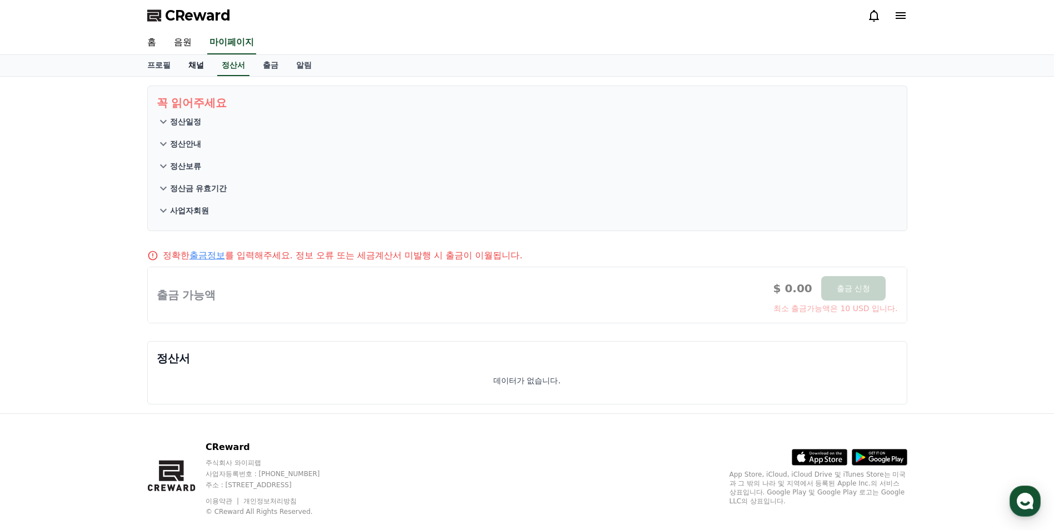
click at [198, 69] on link "채널" at bounding box center [195, 65] width 33 height 21
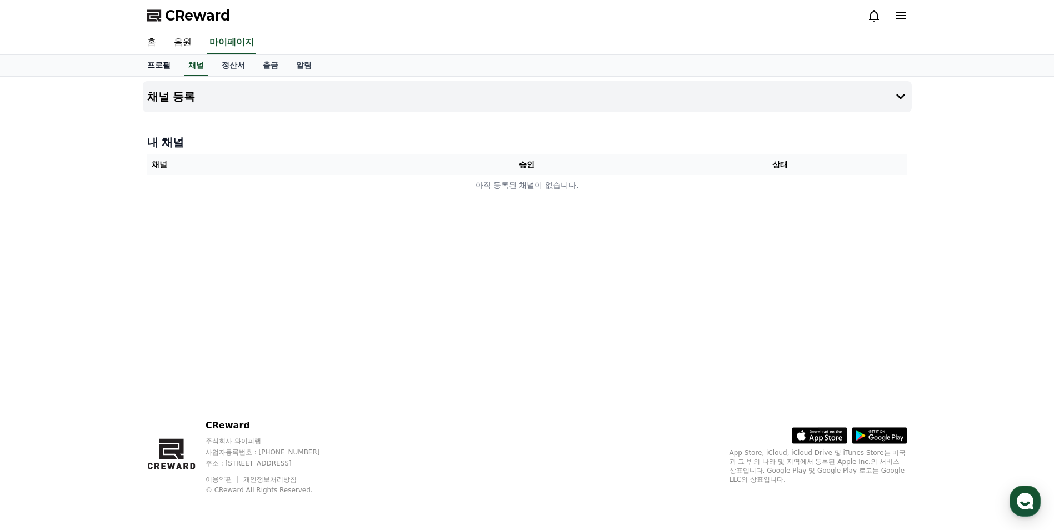
click at [169, 69] on link "프로필" at bounding box center [158, 65] width 41 height 21
select select "**********"
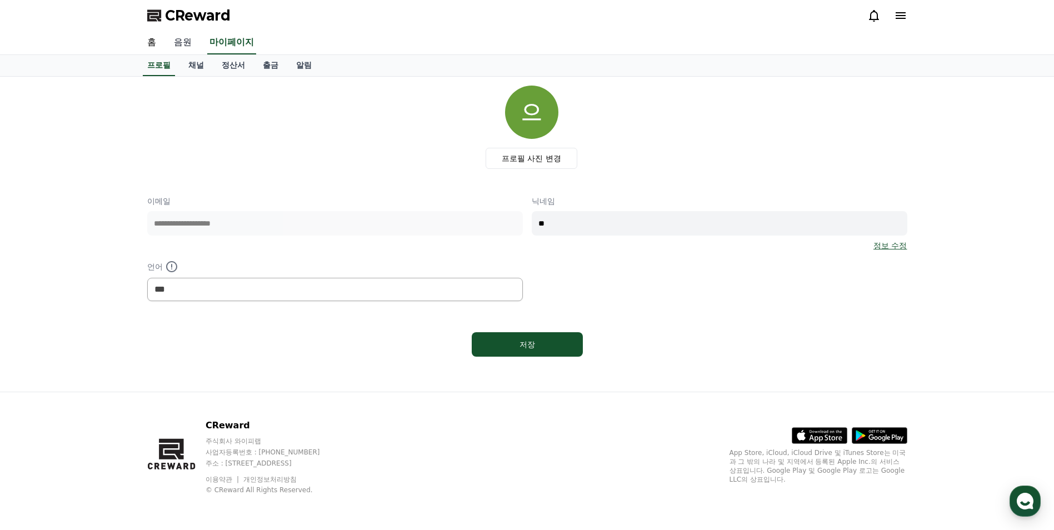
click at [190, 43] on link "음원" at bounding box center [183, 42] width 36 height 23
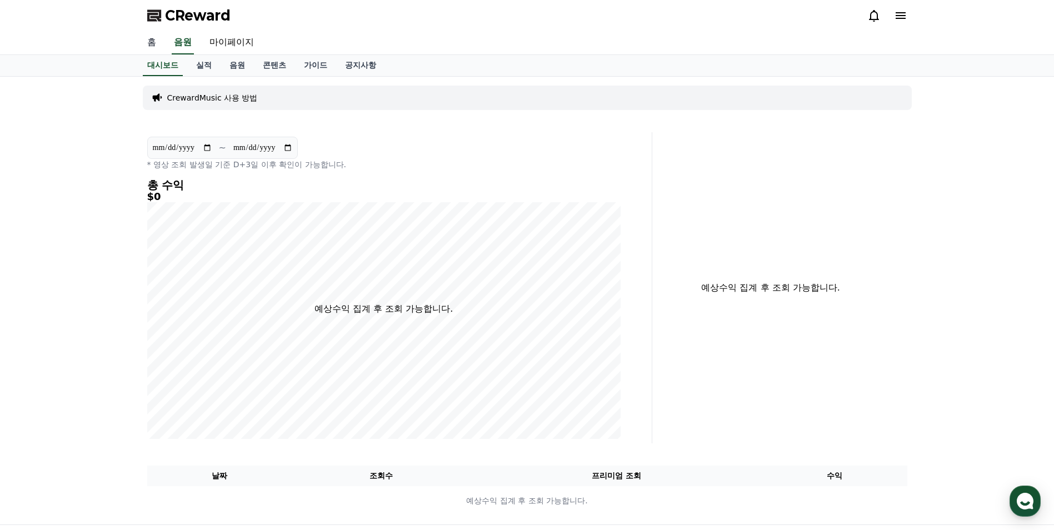
click at [158, 39] on link "홈" at bounding box center [151, 42] width 27 height 23
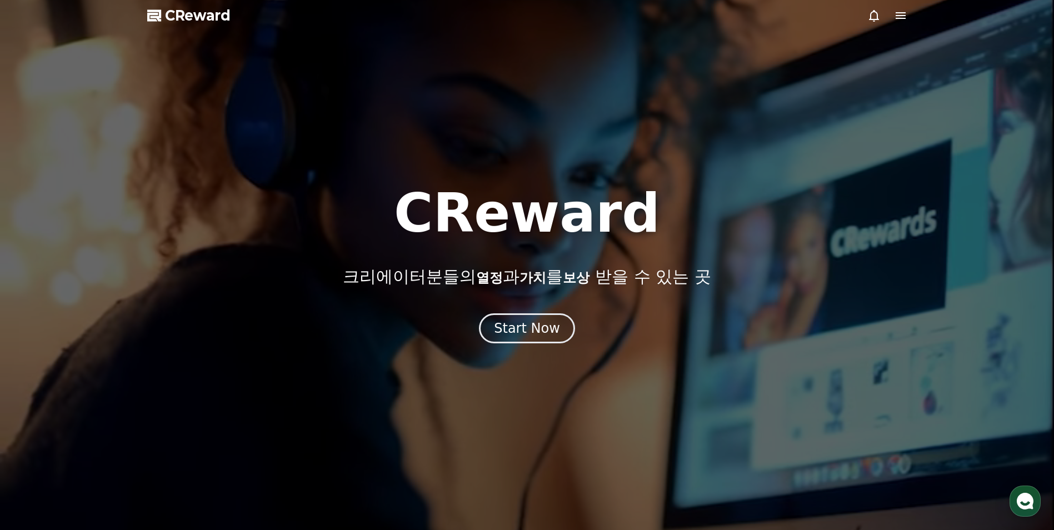
click at [219, 11] on span "CReward" at bounding box center [198, 16] width 66 height 18
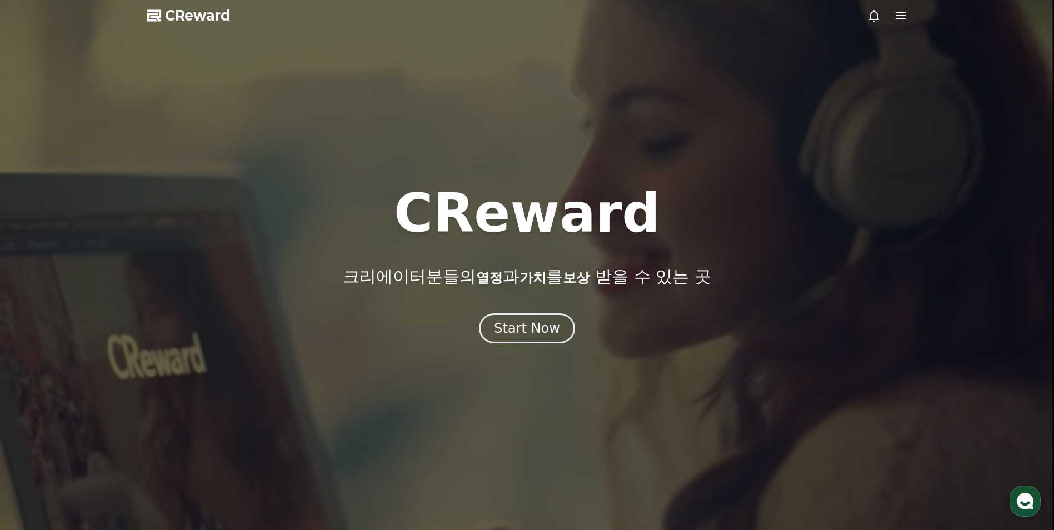
click at [219, 11] on span "CReward" at bounding box center [198, 16] width 66 height 18
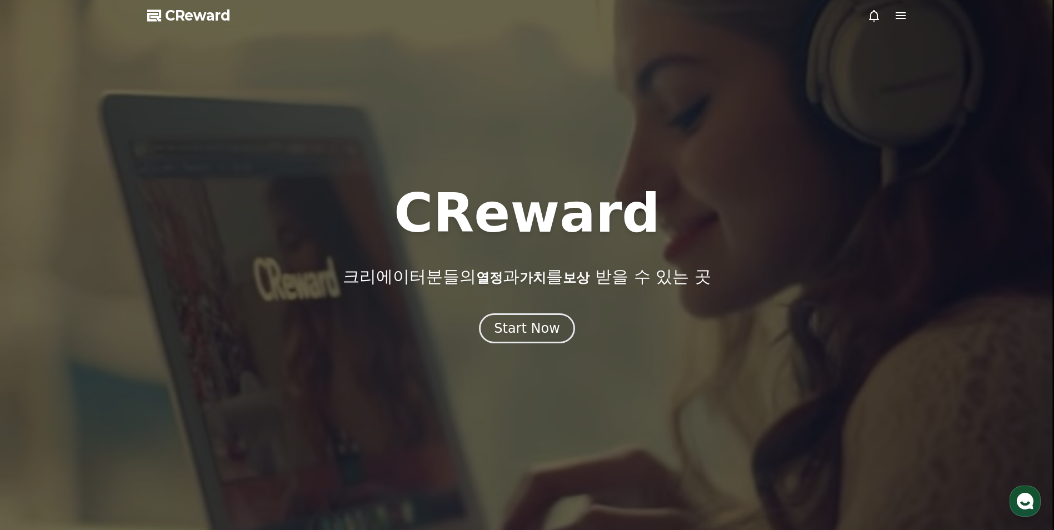
click at [219, 11] on span "CReward" at bounding box center [198, 16] width 66 height 18
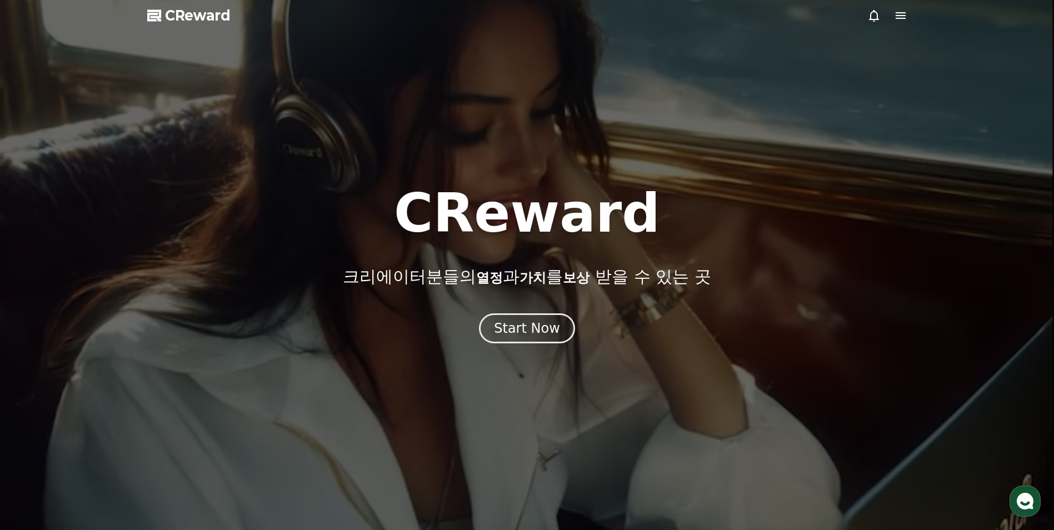
click at [879, 12] on icon at bounding box center [873, 15] width 13 height 13
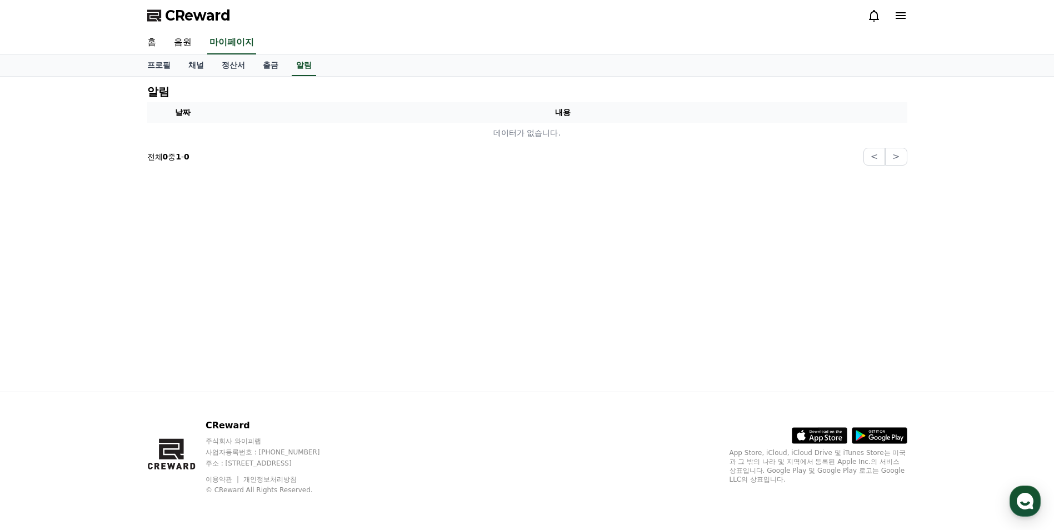
click at [890, 14] on div at bounding box center [887, 15] width 40 height 13
click at [910, 14] on div "CReward" at bounding box center [527, 15] width 778 height 31
click at [902, 14] on icon at bounding box center [900, 15] width 13 height 13
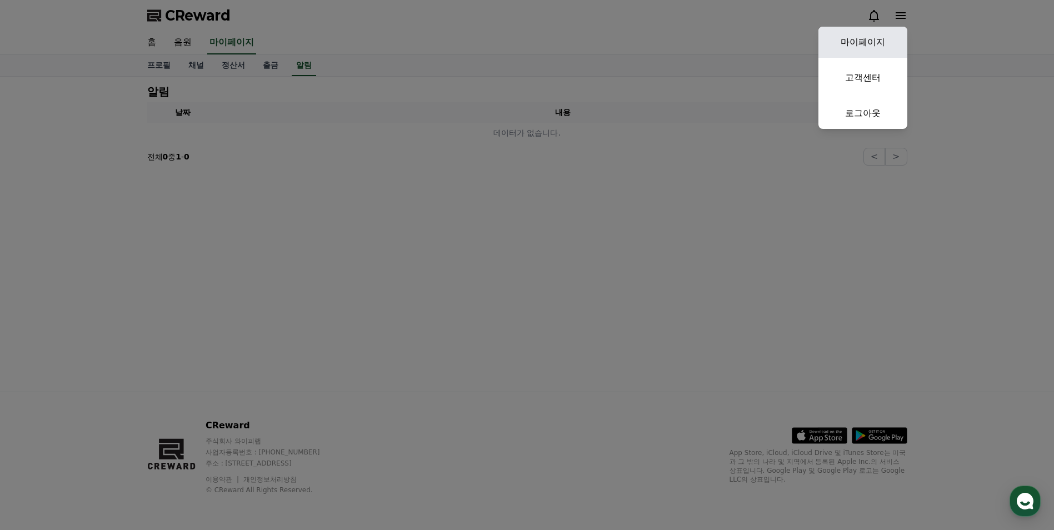
click at [882, 36] on link "마이페이지" at bounding box center [862, 42] width 89 height 31
select select "**********"
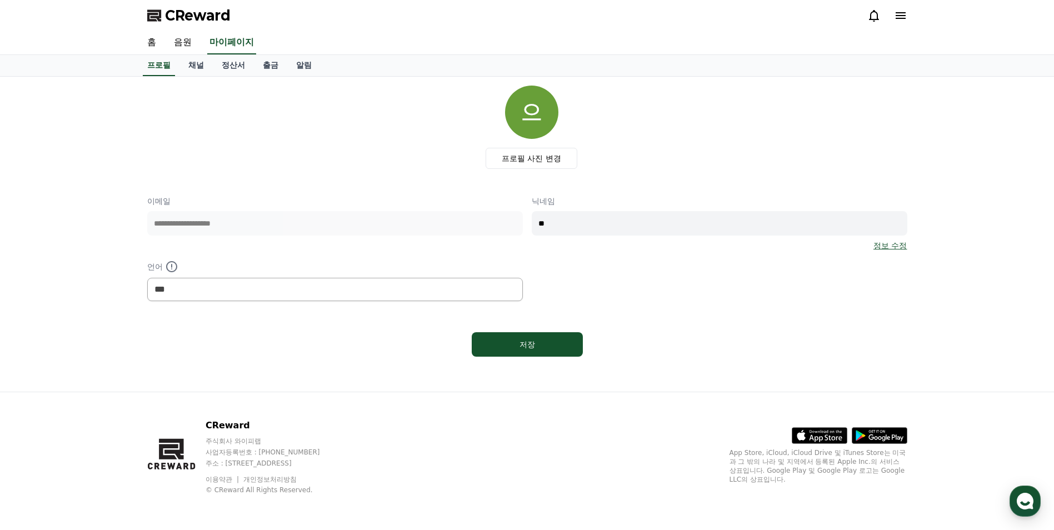
drag, startPoint x: 895, startPoint y: 24, endPoint x: 909, endPoint y: 20, distance: 13.9
click at [903, 22] on div at bounding box center [887, 16] width 40 height 18
drag, startPoint x: 897, startPoint y: 31, endPoint x: 905, endPoint y: 19, distance: 14.3
click at [905, 19] on div "CReward 홈 음원 마이페이지" at bounding box center [527, 27] width 1054 height 55
drag, startPoint x: 905, startPoint y: 19, endPoint x: 893, endPoint y: 21, distance: 11.7
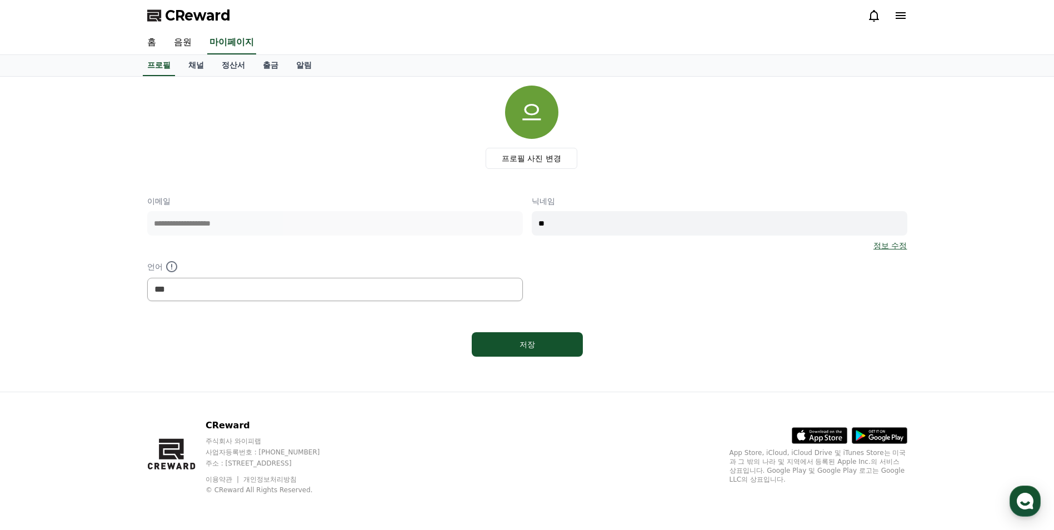
click at [893, 21] on div at bounding box center [887, 15] width 40 height 13
click at [902, 19] on icon at bounding box center [900, 15] width 13 height 13
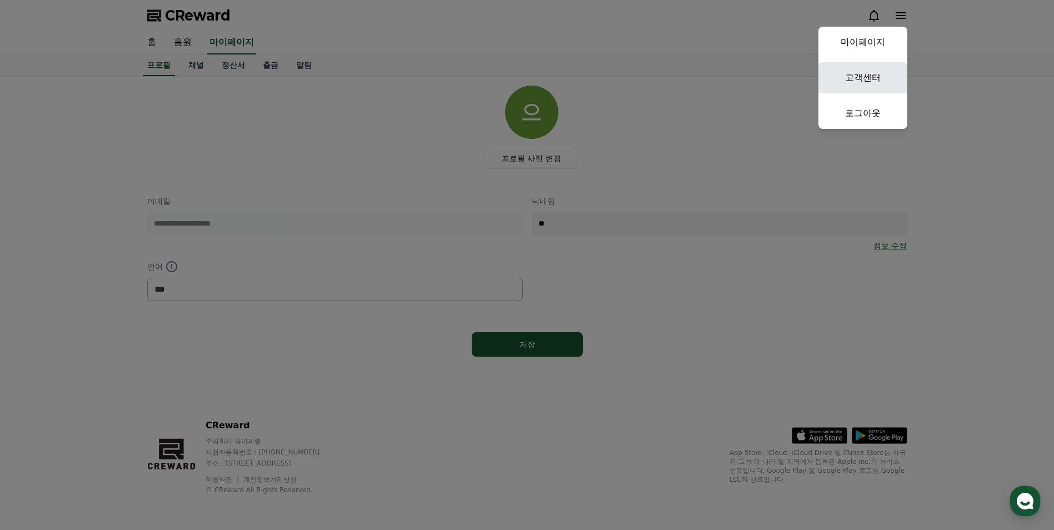
click at [869, 75] on link "고객센터" at bounding box center [862, 77] width 89 height 31
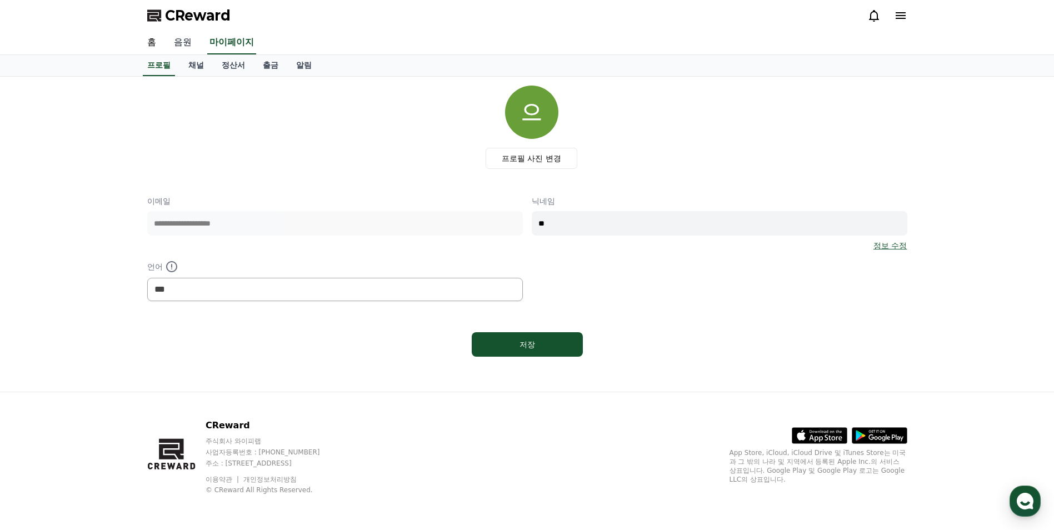
click at [196, 38] on link "음원" at bounding box center [183, 42] width 36 height 23
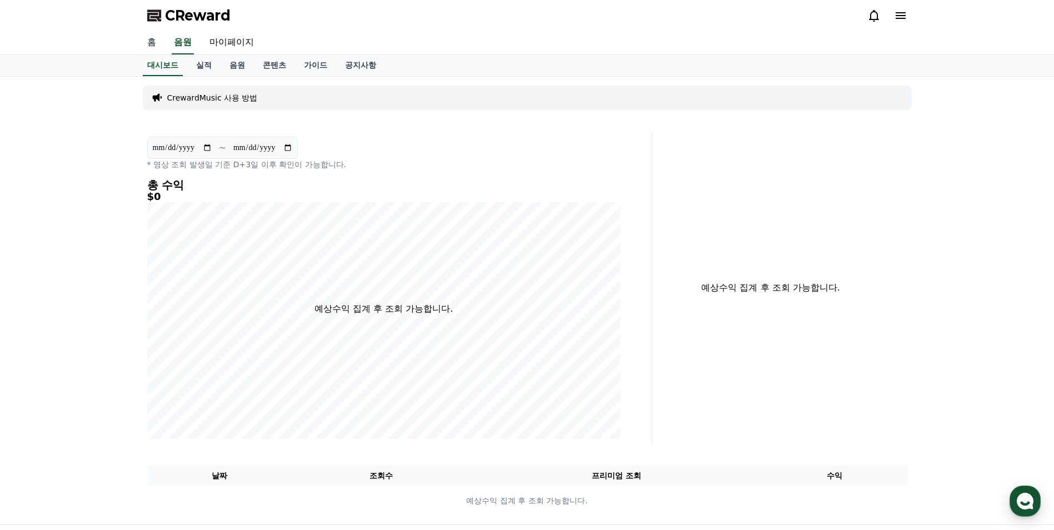
click at [152, 51] on link "홈" at bounding box center [151, 42] width 27 height 23
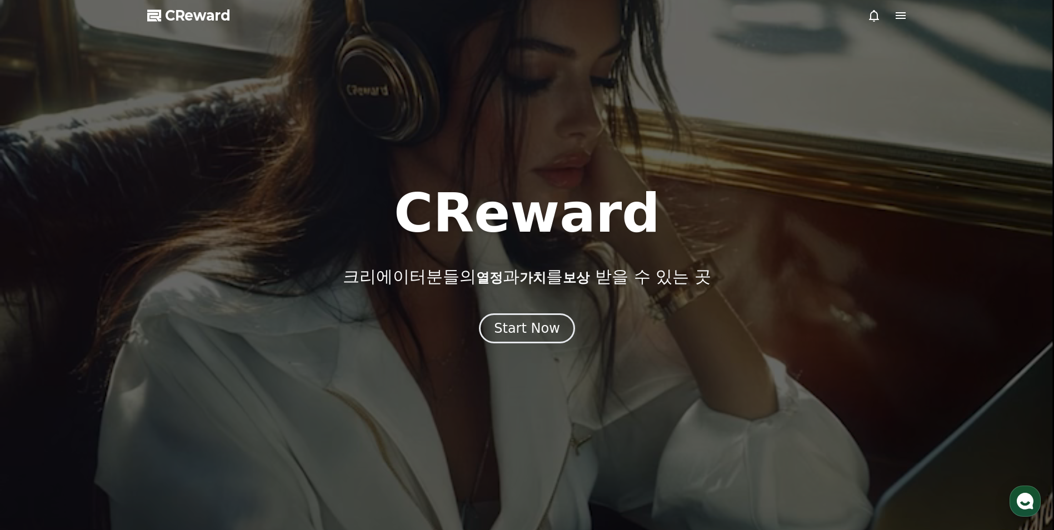
click at [182, 21] on span "CReward" at bounding box center [198, 16] width 66 height 18
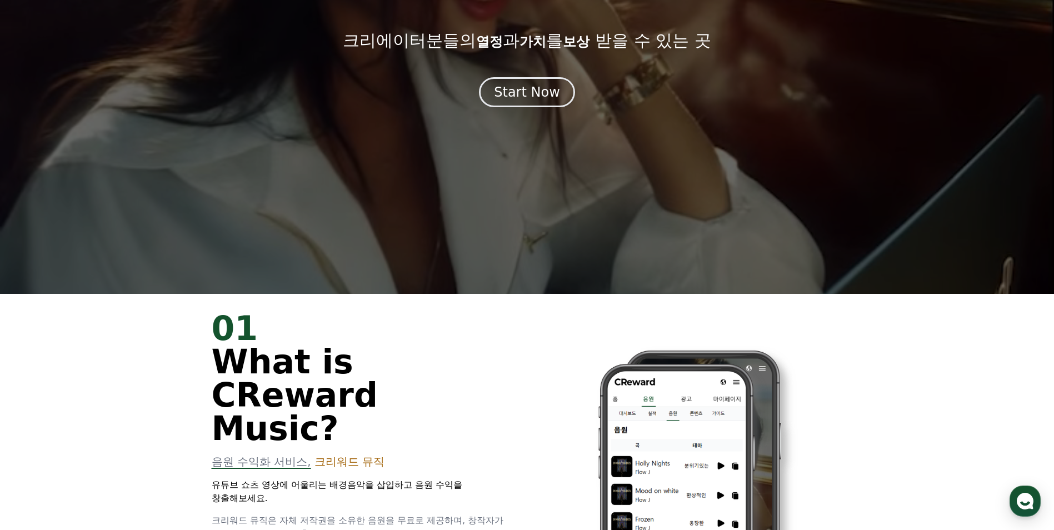
scroll to position [56, 0]
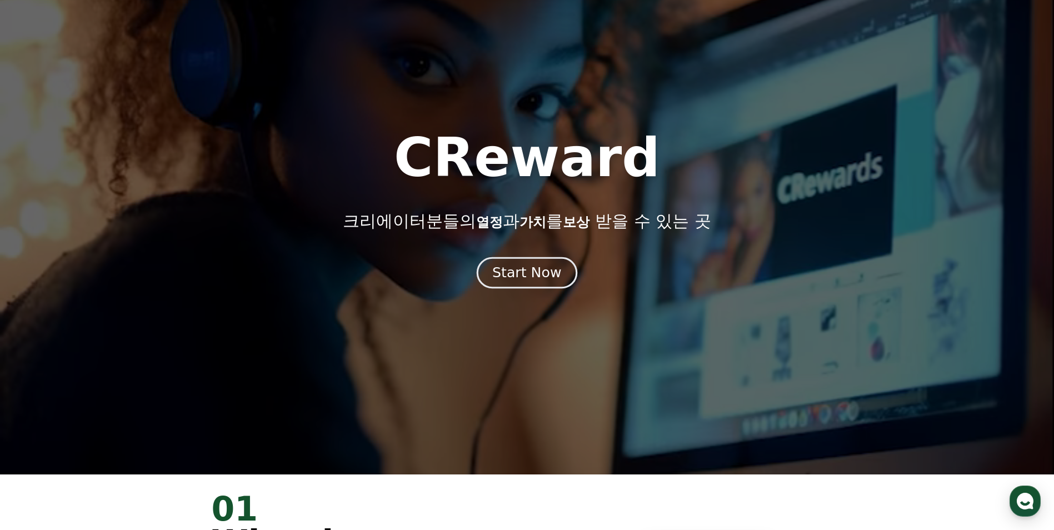
click at [504, 288] on button "Start Now" at bounding box center [527, 273] width 101 height 32
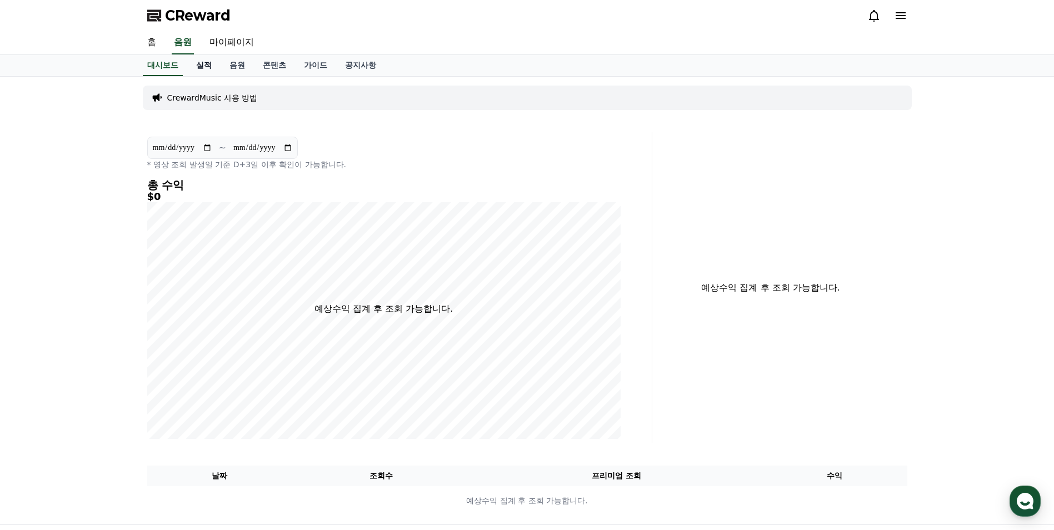
click at [203, 68] on link "실적" at bounding box center [203, 65] width 33 height 21
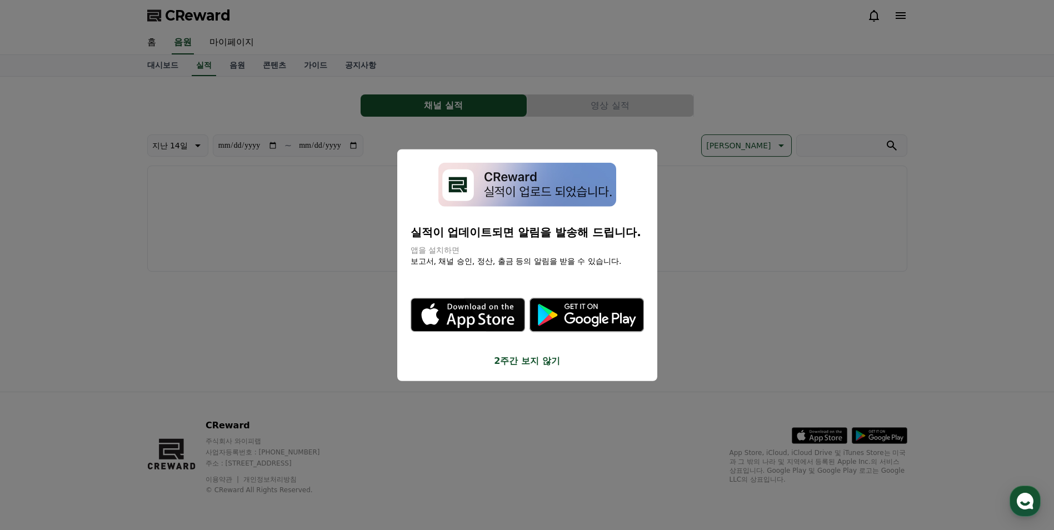
click at [168, 65] on button "close modal" at bounding box center [527, 265] width 1054 height 530
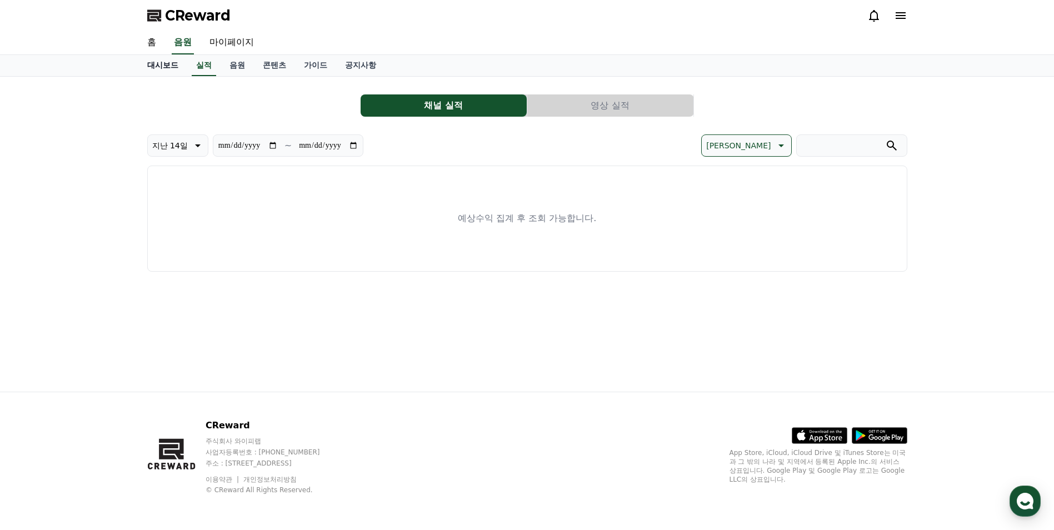
click at [170, 62] on link "대시보드" at bounding box center [162, 65] width 49 height 21
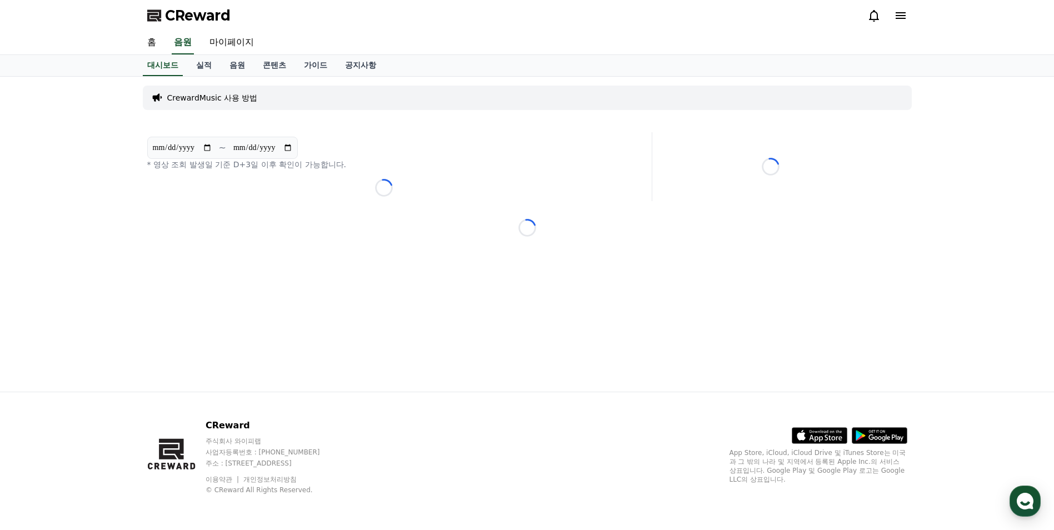
click at [245, 99] on p "CrewardMusic 사용 방법" at bounding box center [212, 97] width 91 height 11
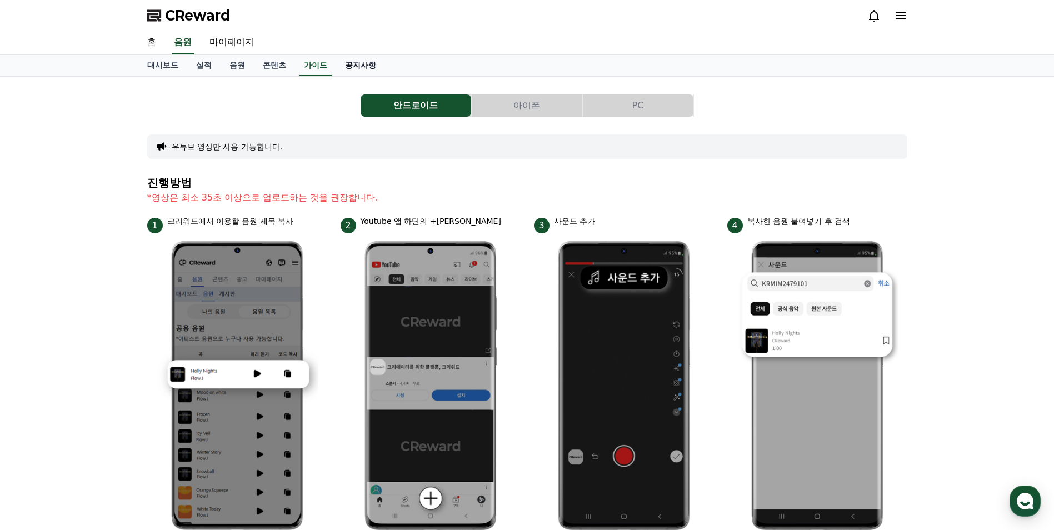
click at [354, 66] on link "공지사항" at bounding box center [360, 65] width 49 height 21
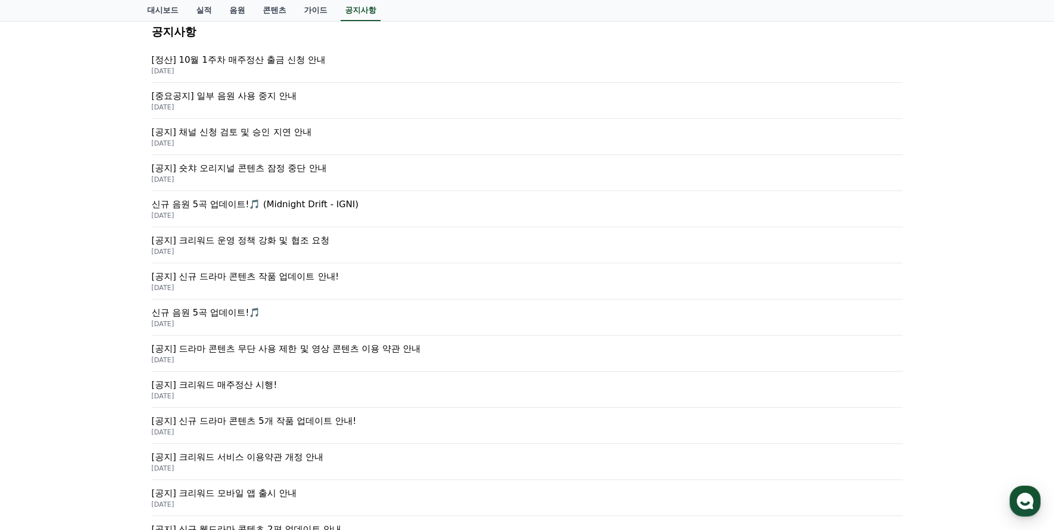
scroll to position [333, 0]
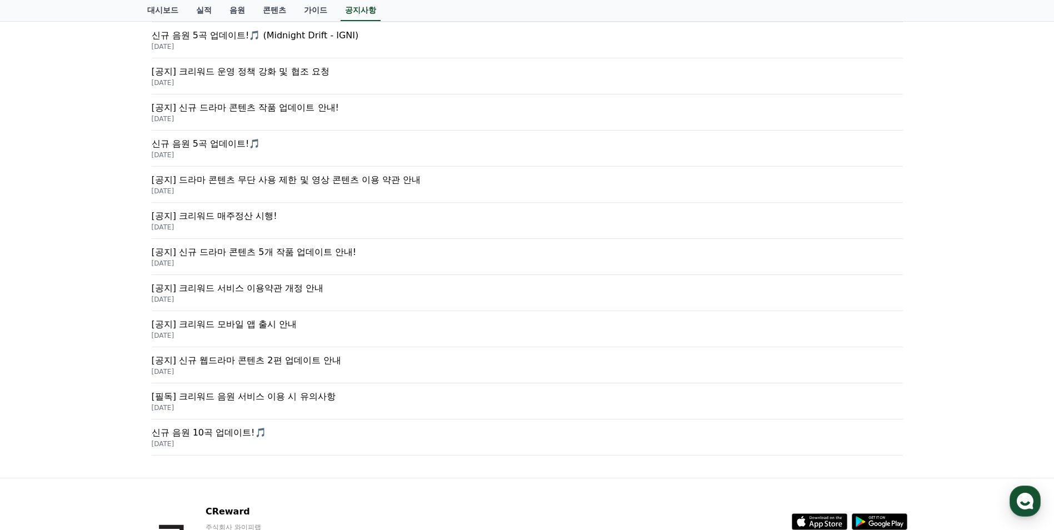
click at [277, 401] on p "[필독] 크리워드 음원 서비스 이용 시 유의사항" at bounding box center [527, 396] width 751 height 13
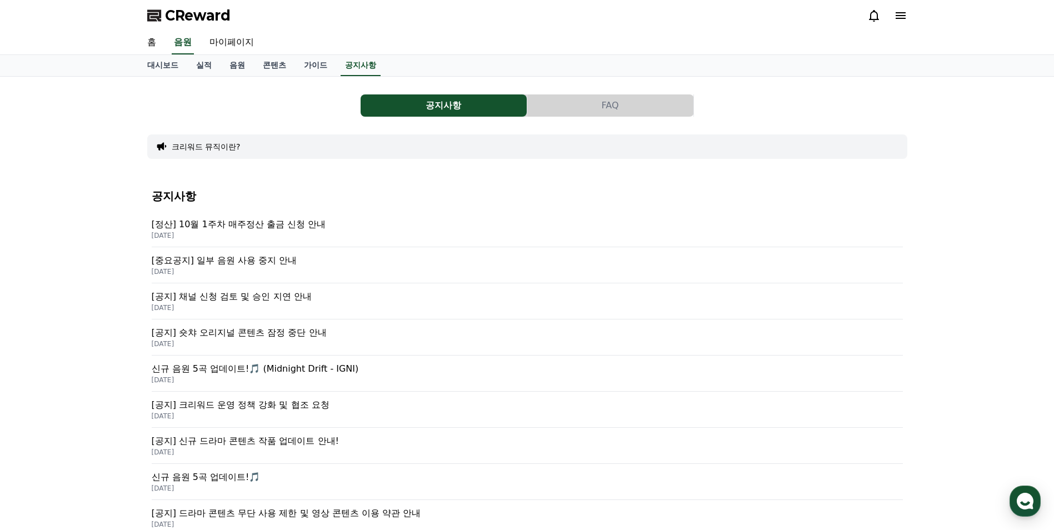
scroll to position [333, 0]
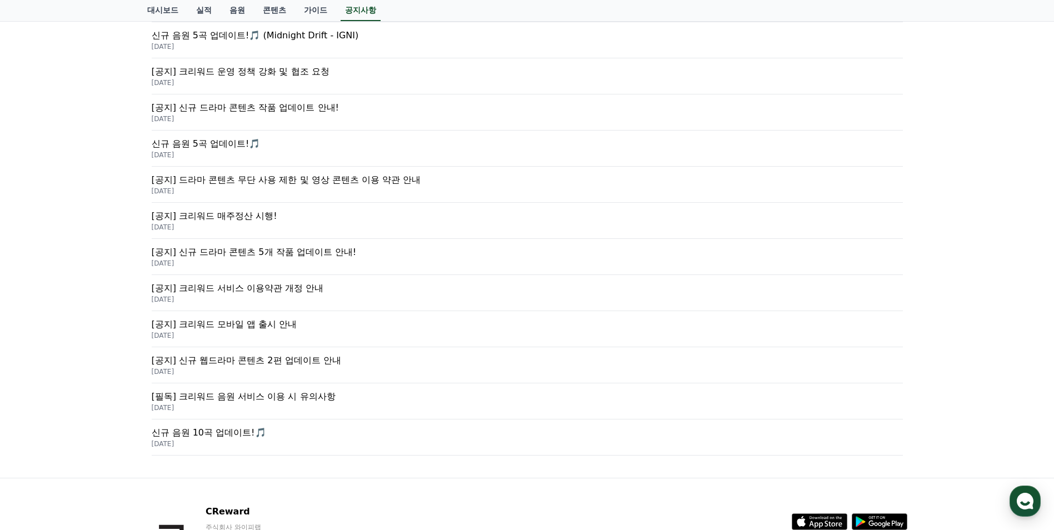
click at [299, 293] on p "[공지] 크리워드 서비스 이용약관 개정 안내" at bounding box center [527, 288] width 751 height 13
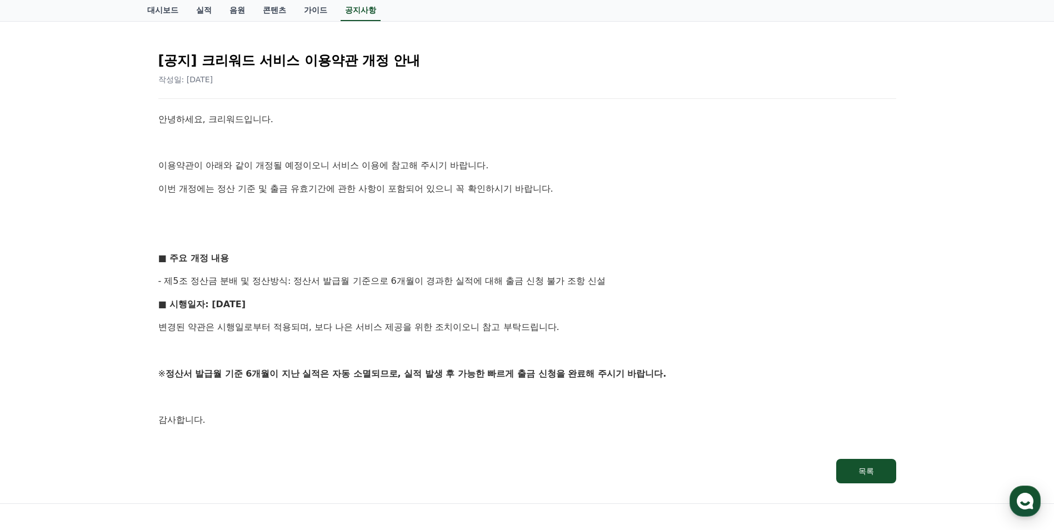
scroll to position [111, 0]
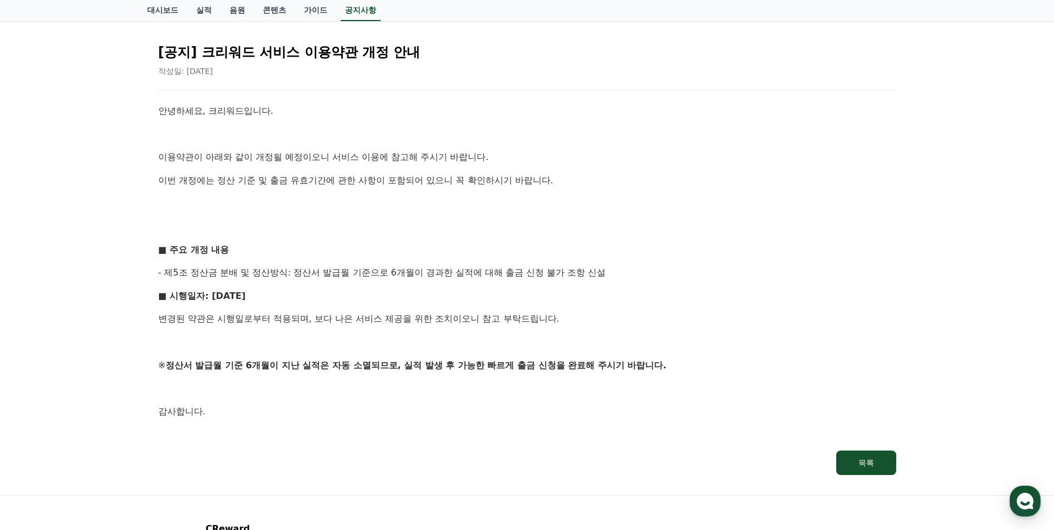
scroll to position [333, 0]
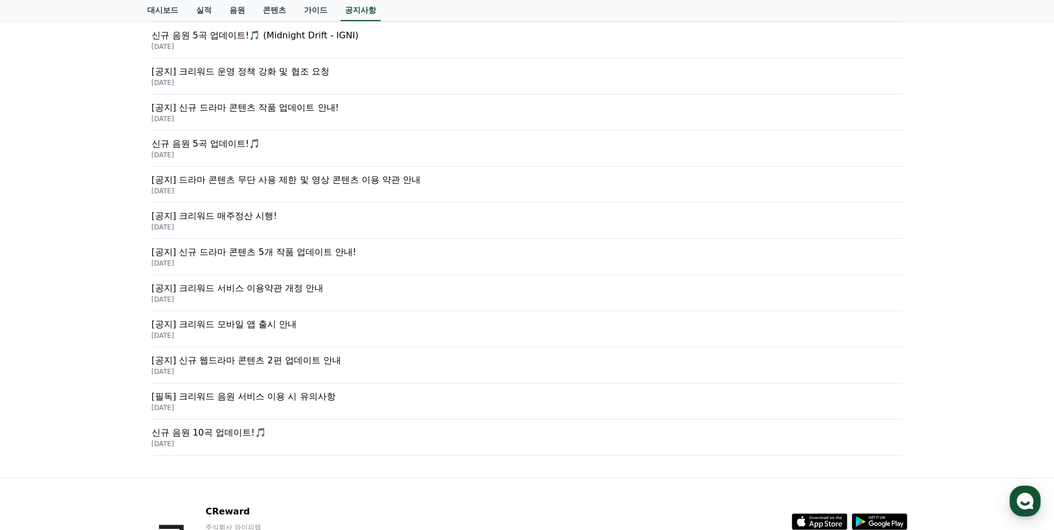
click at [381, 176] on p "[공지] 드라마 콘텐츠 무단 사용 제한 및 영상 콘텐츠 이용 약관 안내" at bounding box center [527, 179] width 751 height 13
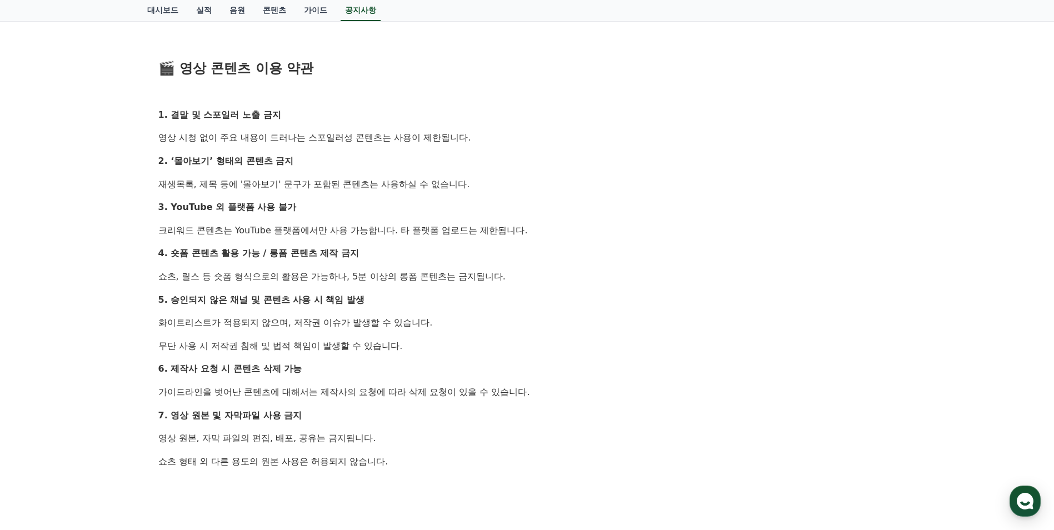
scroll to position [555, 0]
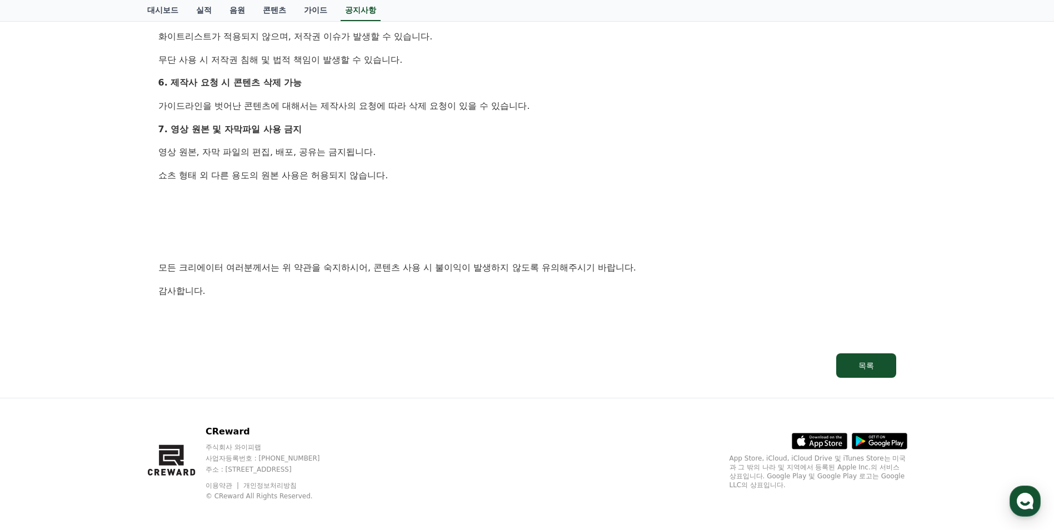
scroll to position [333, 0]
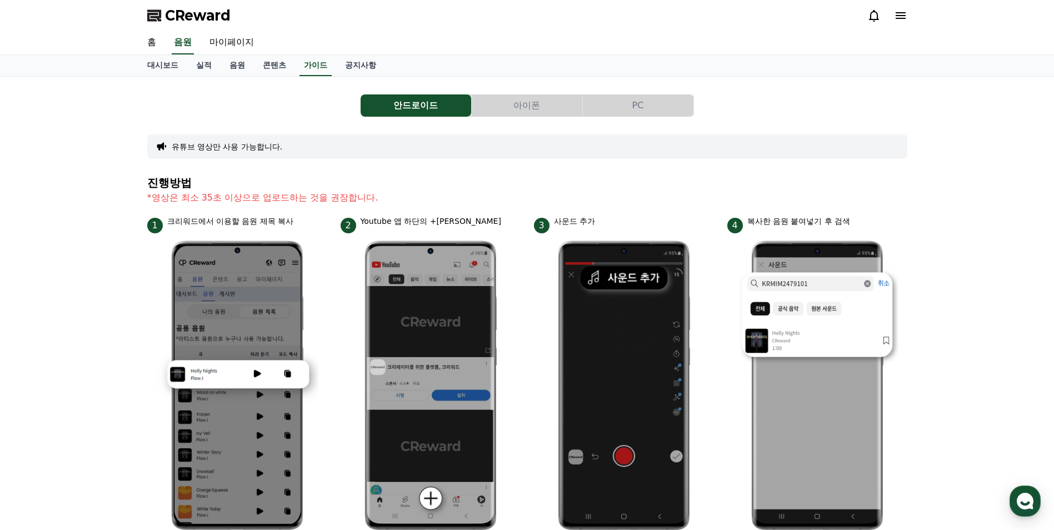
scroll to position [333, 0]
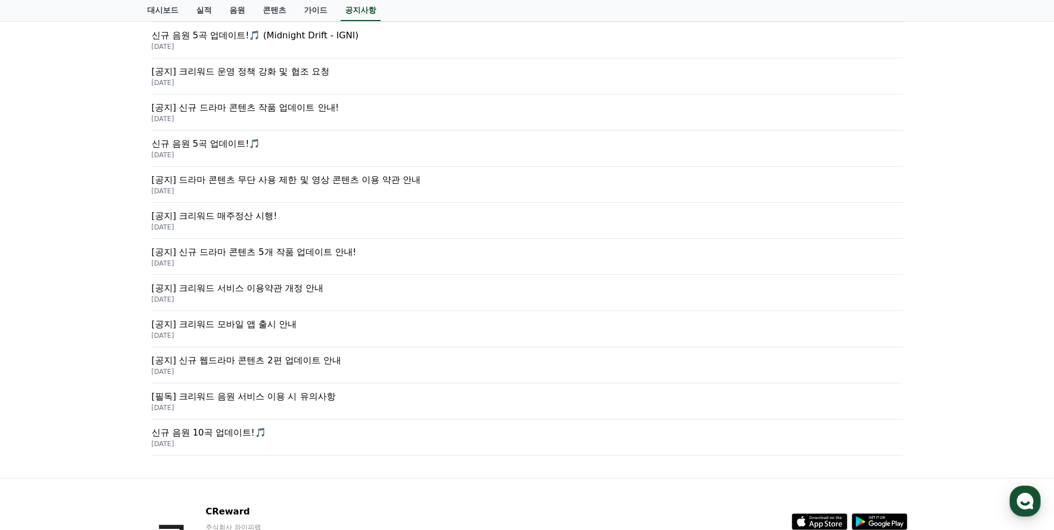
click at [262, 219] on p "[공지] 크리워드 매주정산 시행!" at bounding box center [527, 215] width 751 height 13
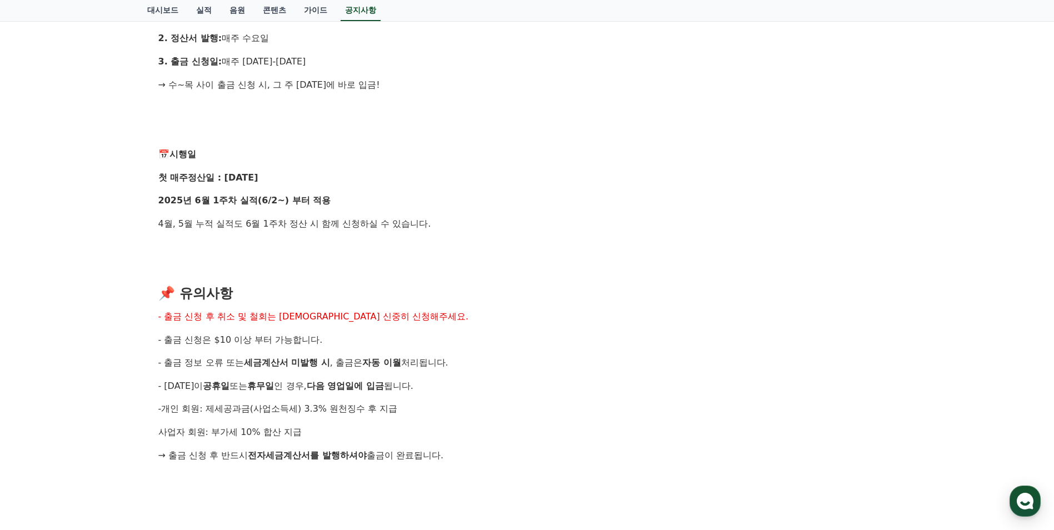
scroll to position [1055, 0]
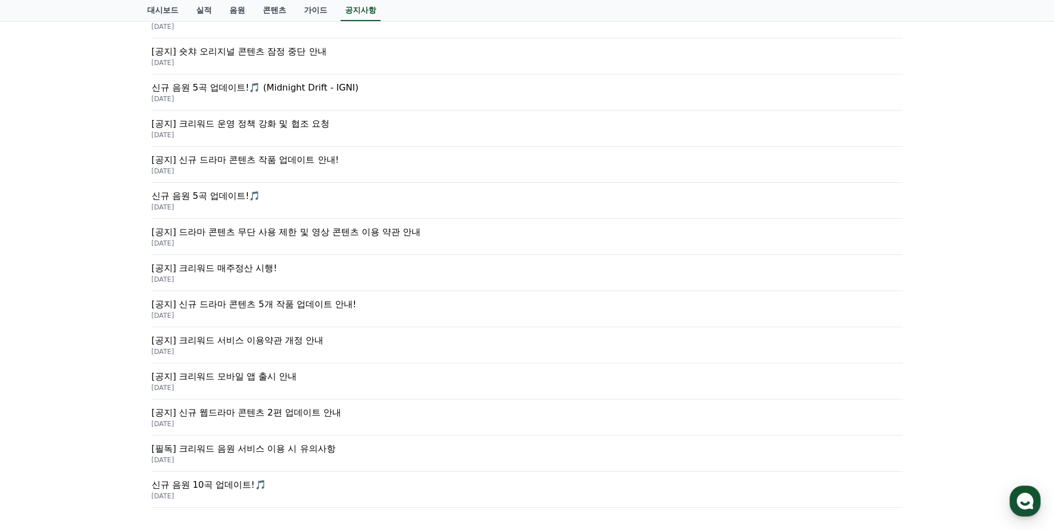
scroll to position [278, 0]
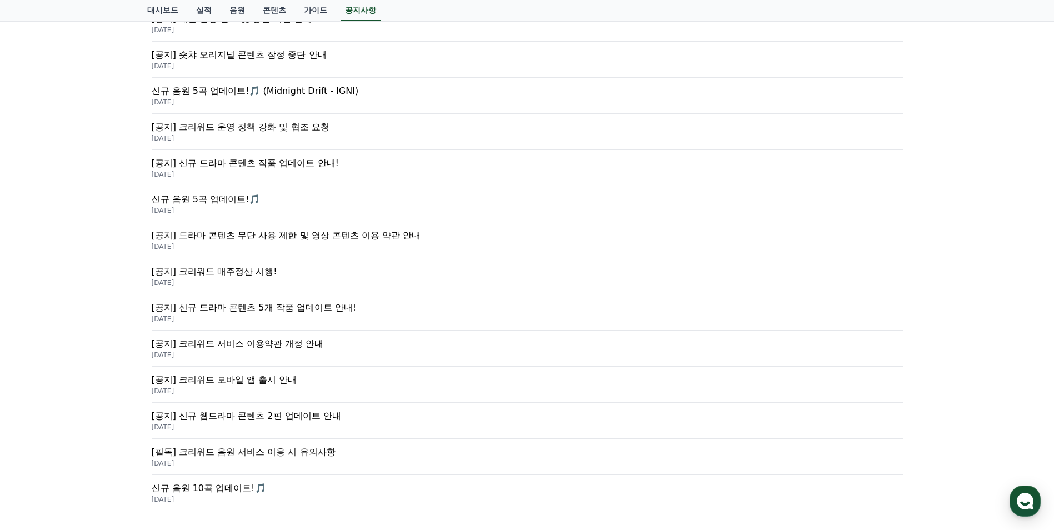
click at [271, 128] on p "[공지] 크리워드 운영 정책 강화 및 협조 요청" at bounding box center [527, 127] width 751 height 13
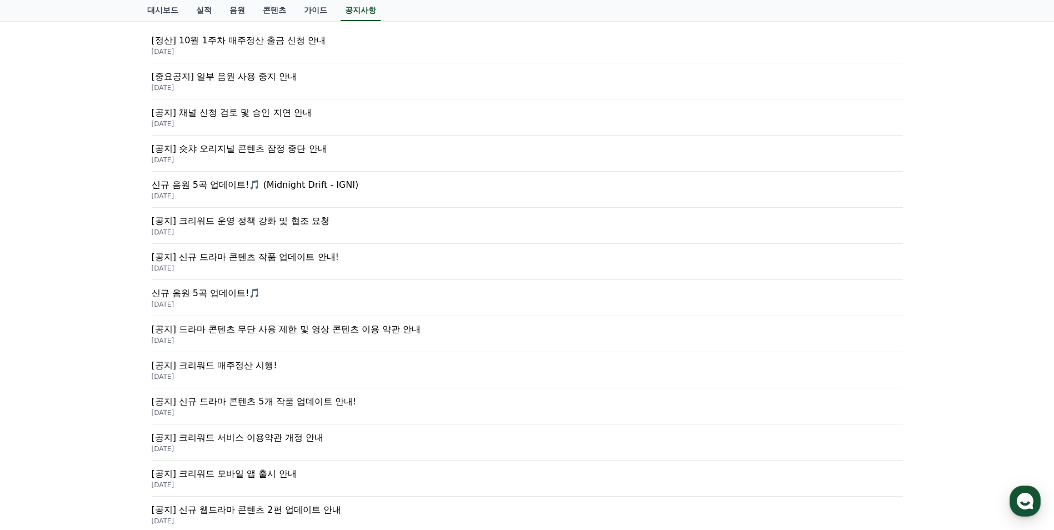
scroll to position [167, 0]
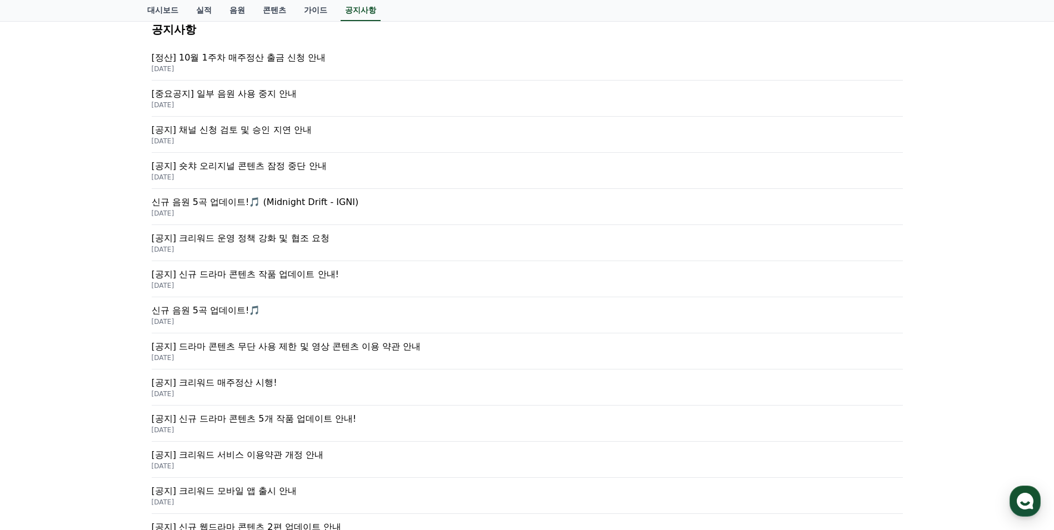
click at [313, 162] on p "[공지] 숏챠 오리지널 콘텐츠 잠정 중단 안내" at bounding box center [527, 165] width 751 height 13
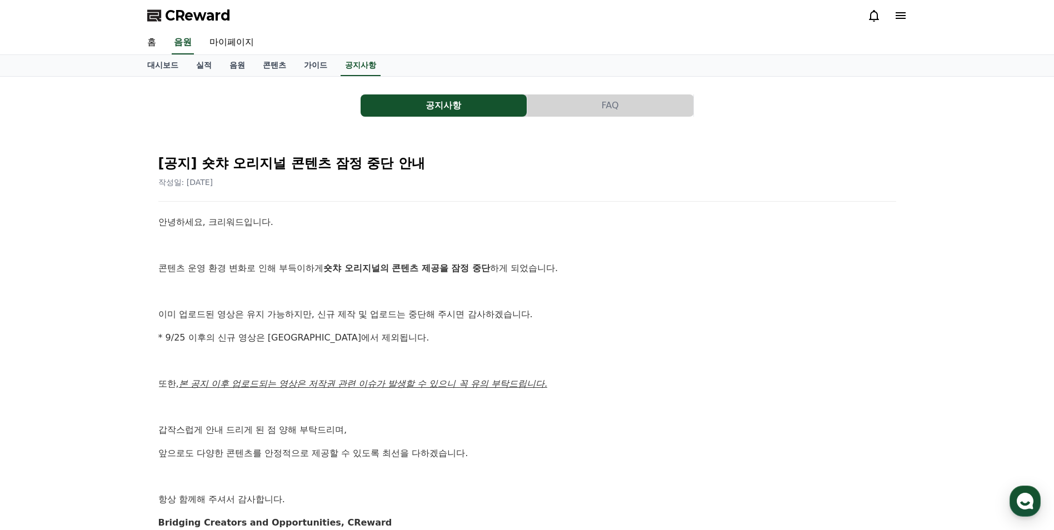
scroll to position [167, 0]
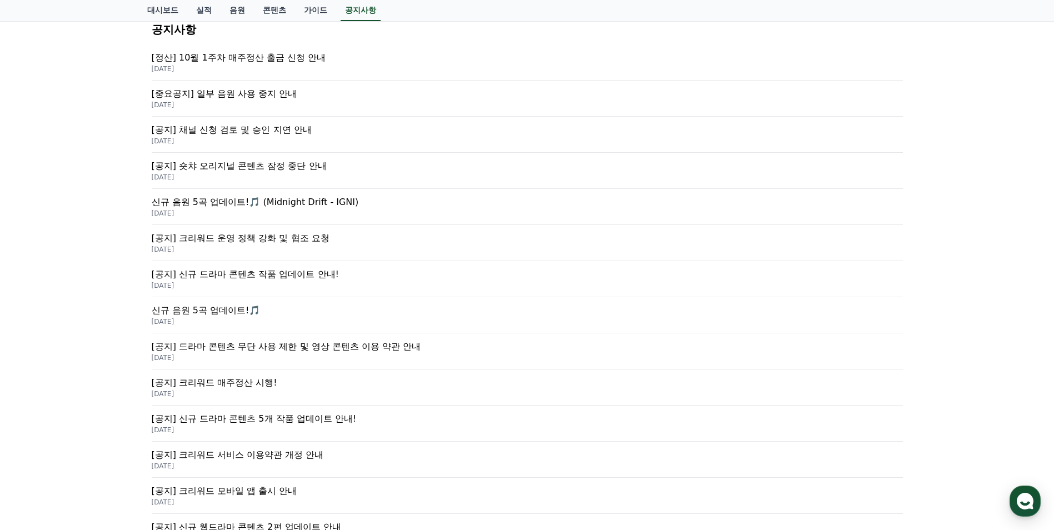
click at [276, 129] on p "[공지] 채널 신청 검토 및 승인 지연 안내" at bounding box center [527, 129] width 751 height 13
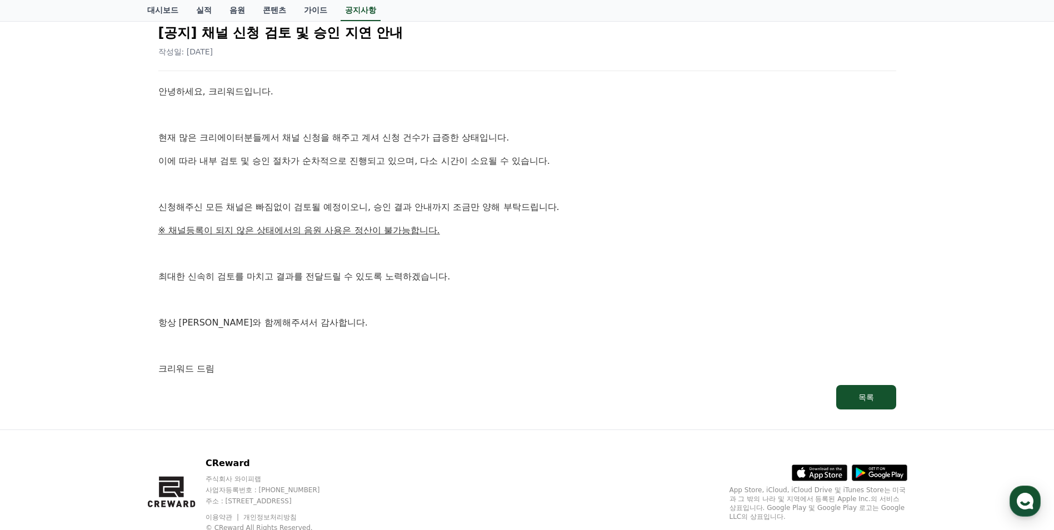
scroll to position [168, 0]
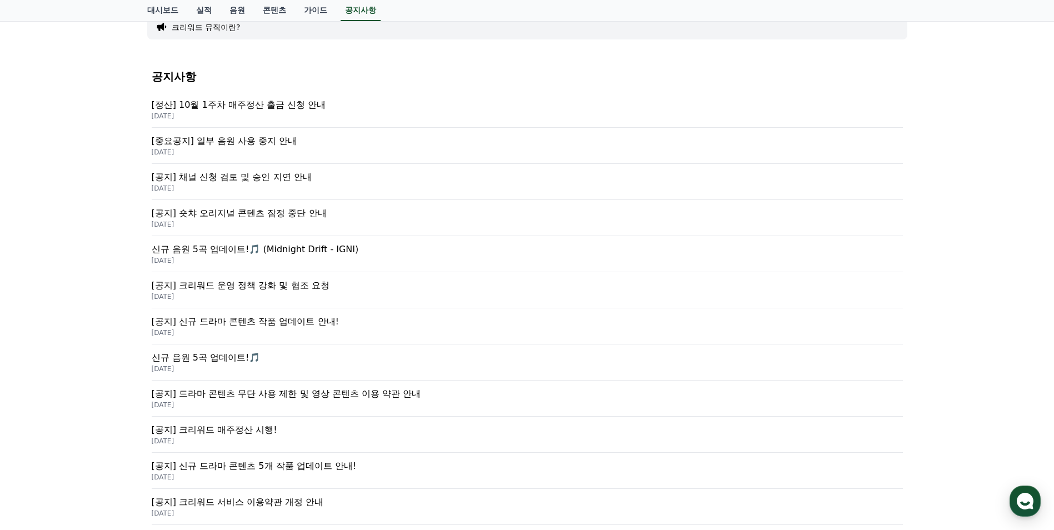
scroll to position [111, 0]
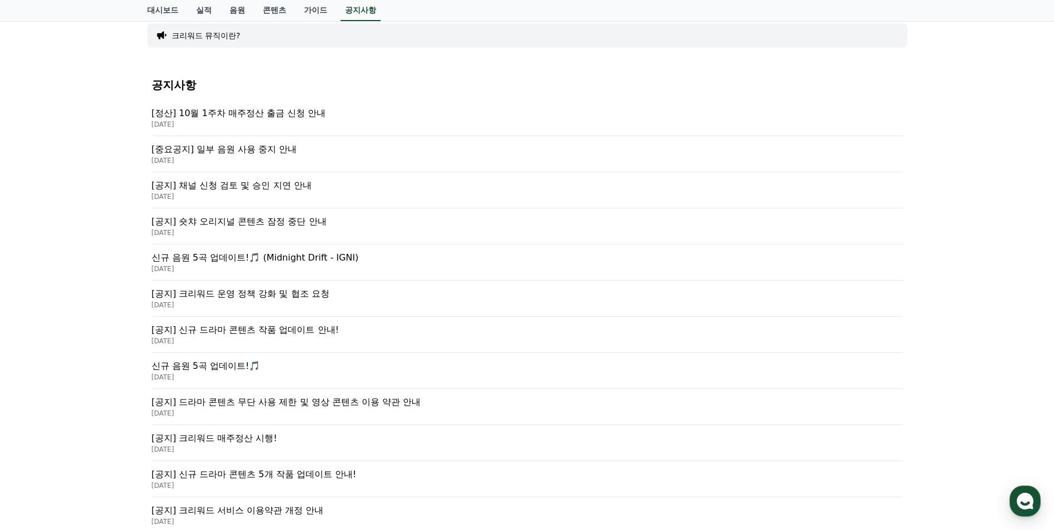
click at [271, 117] on p "[정산] 10월 1주차 매주정산 출금 신청 안내" at bounding box center [527, 113] width 751 height 13
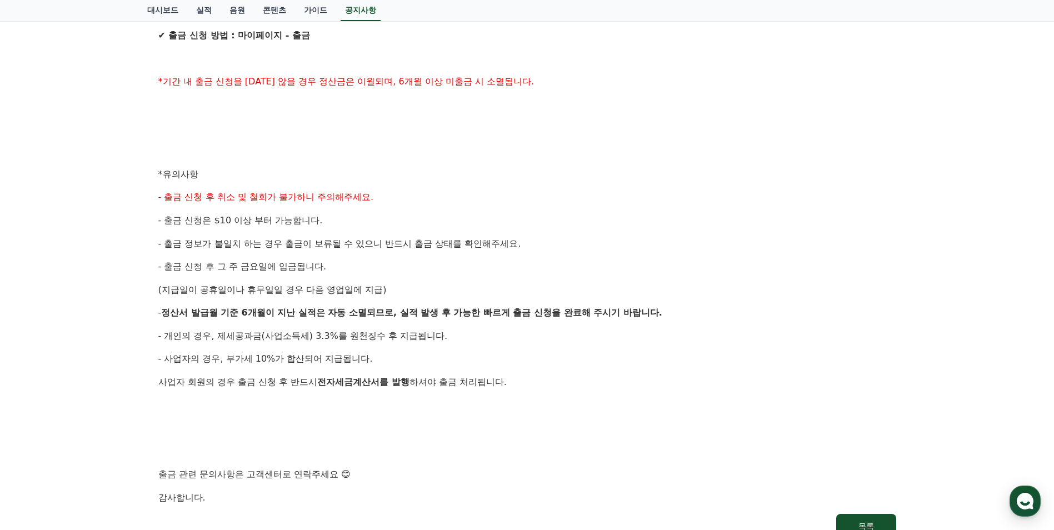
scroll to position [515, 0]
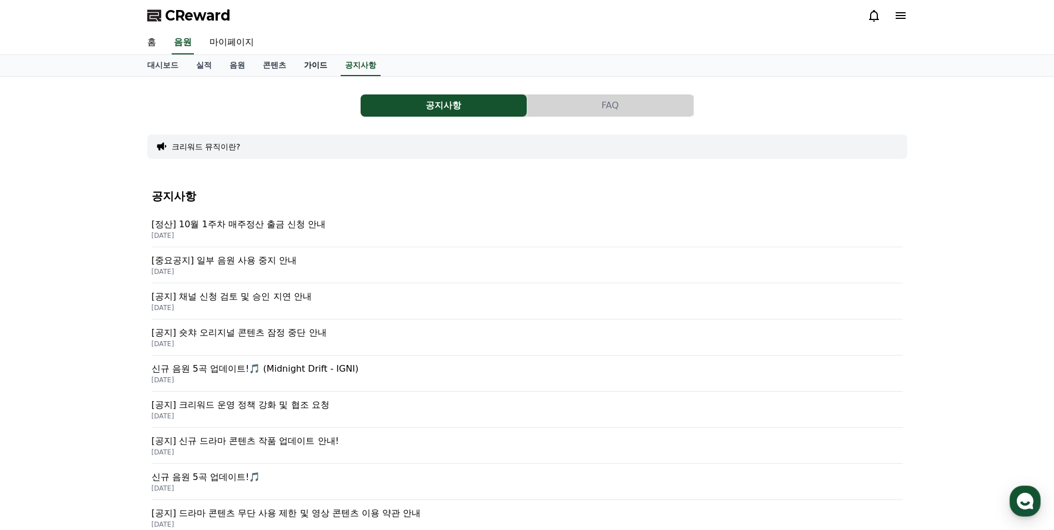
click at [313, 58] on link "가이드" at bounding box center [315, 65] width 41 height 21
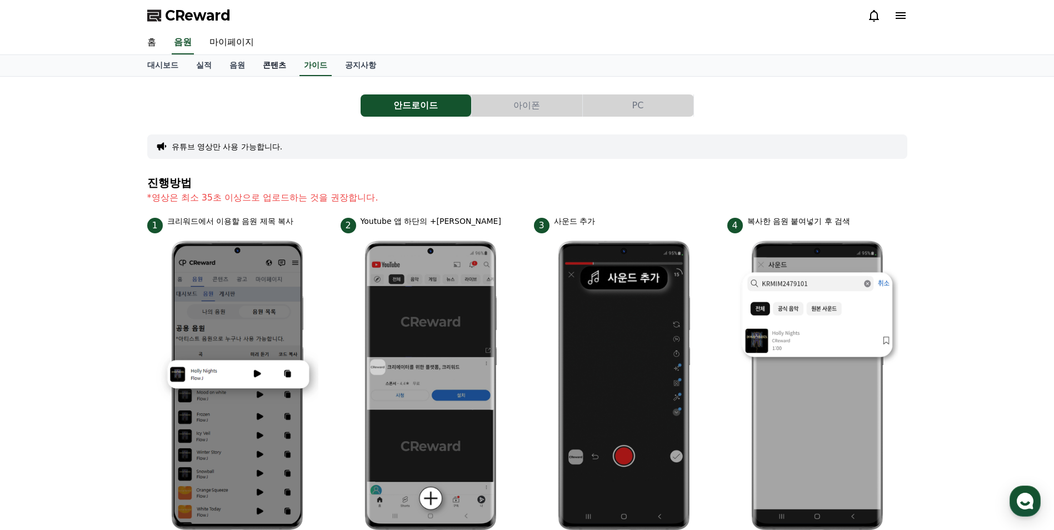
click at [274, 66] on link "콘텐츠" at bounding box center [274, 65] width 41 height 21
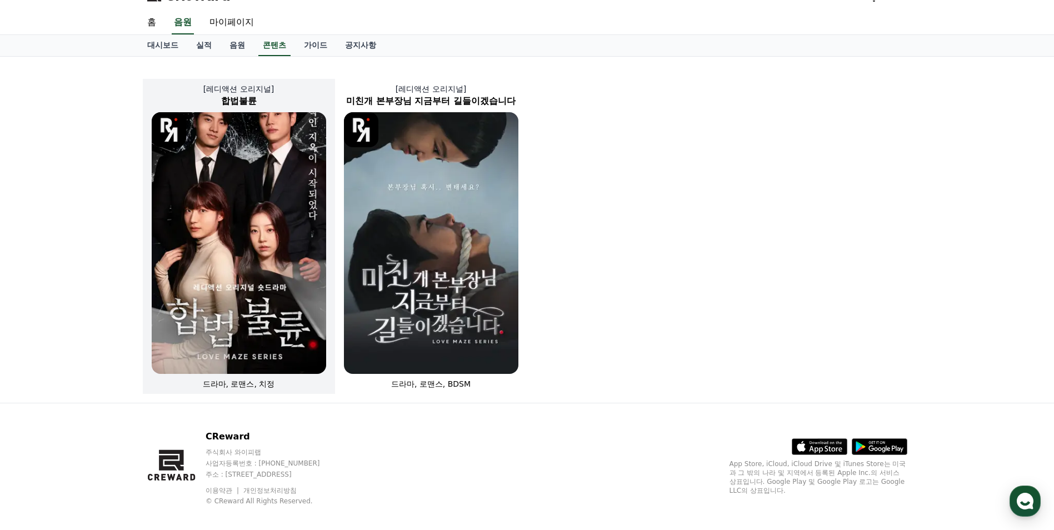
scroll to position [13, 0]
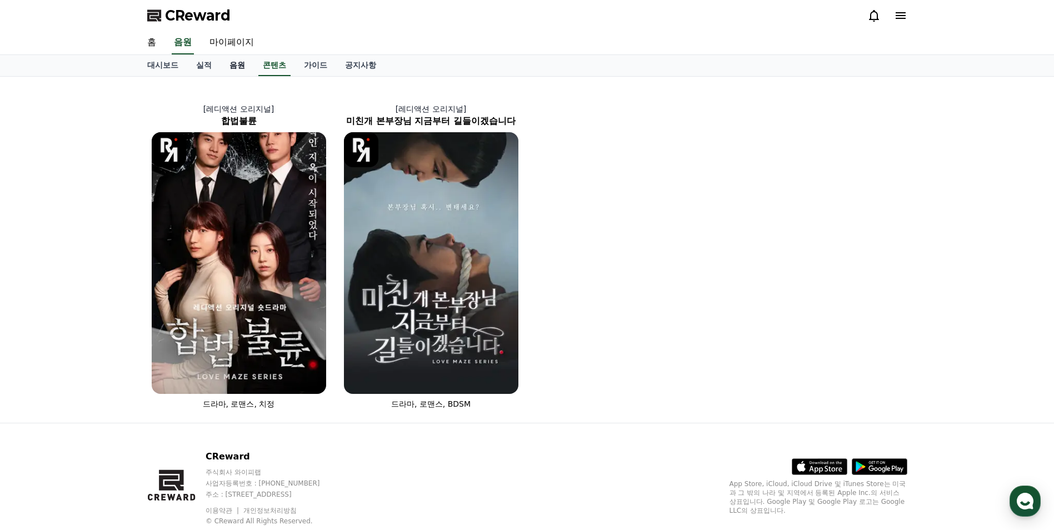
click at [235, 70] on link "음원" at bounding box center [237, 65] width 33 height 21
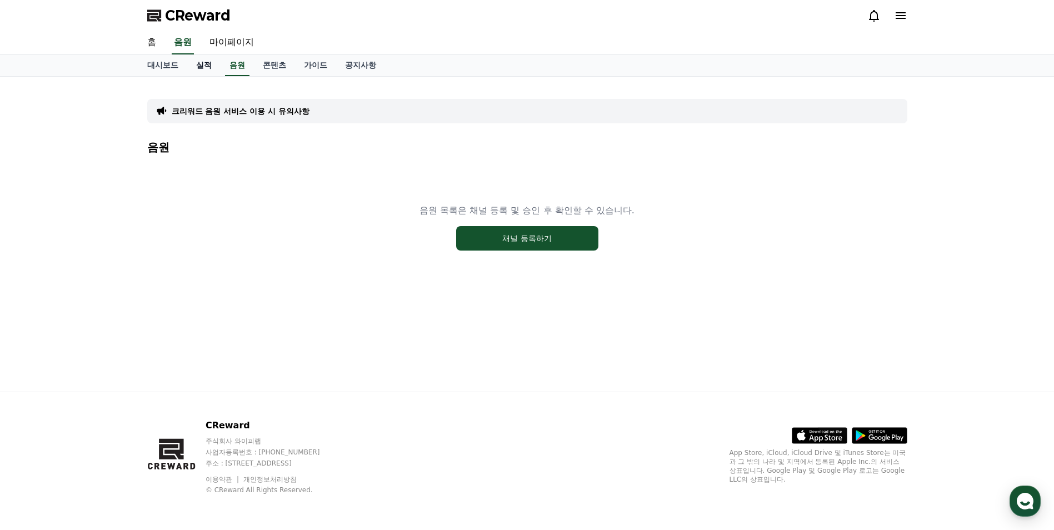
click at [215, 62] on link "실적" at bounding box center [203, 65] width 33 height 21
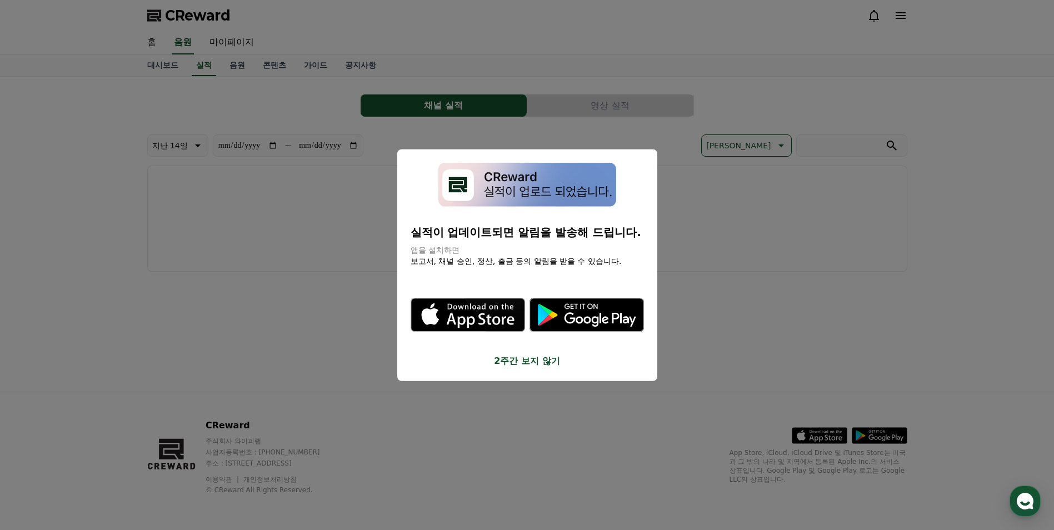
click at [722, 197] on button "close modal" at bounding box center [527, 265] width 1054 height 530
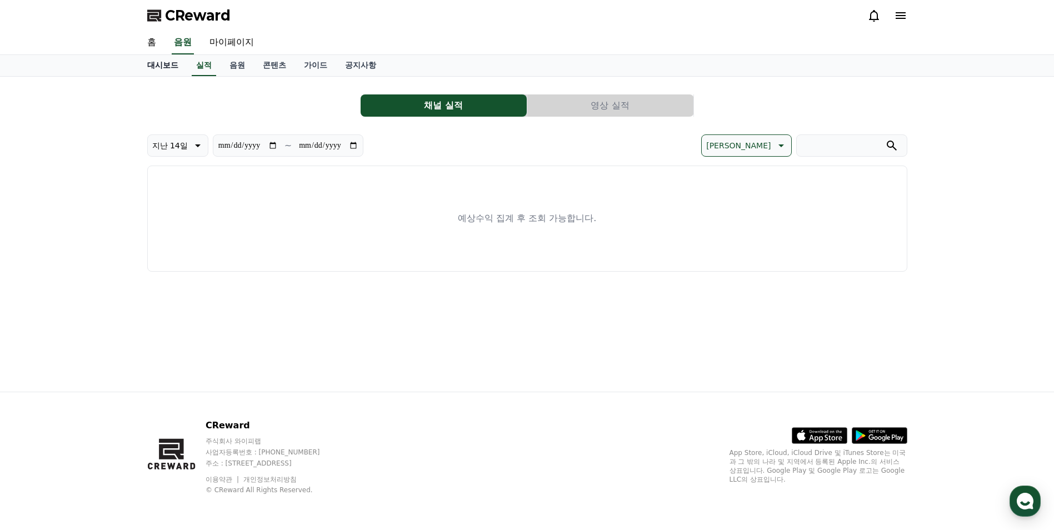
click at [180, 61] on link "대시보드" at bounding box center [162, 65] width 49 height 21
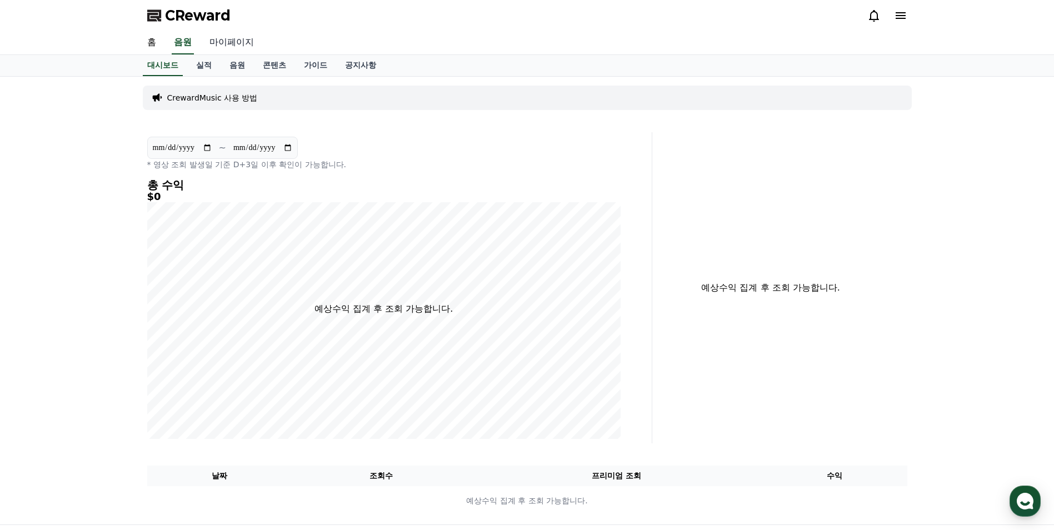
click at [224, 44] on link "마이페이지" at bounding box center [232, 42] width 62 height 23
select select "**********"
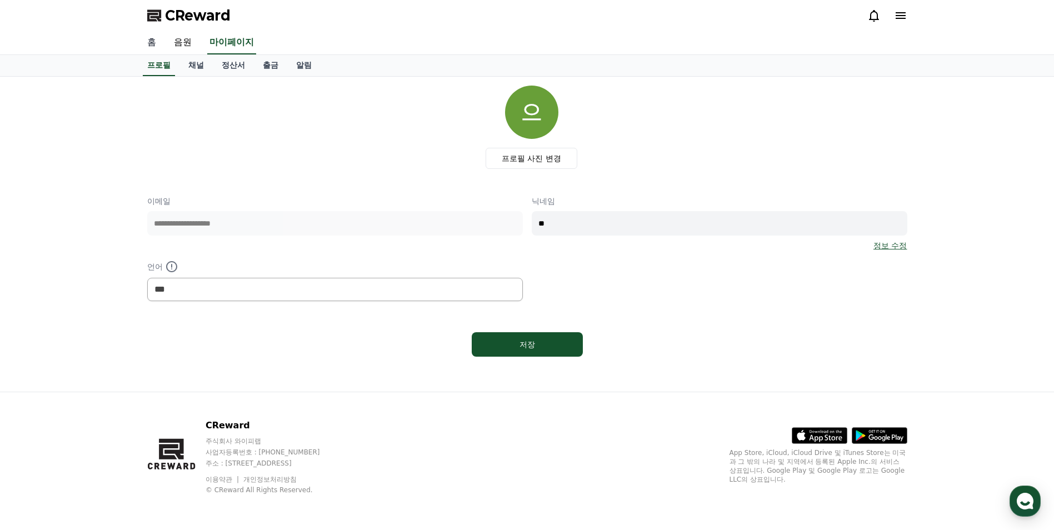
click at [159, 44] on link "홈" at bounding box center [151, 42] width 27 height 23
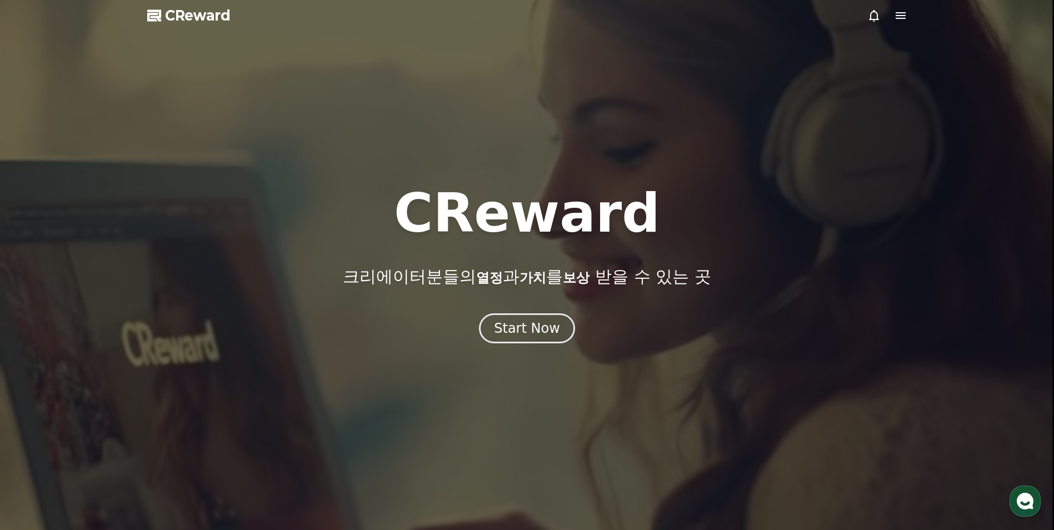
click at [903, 12] on icon at bounding box center [900, 15] width 10 height 7
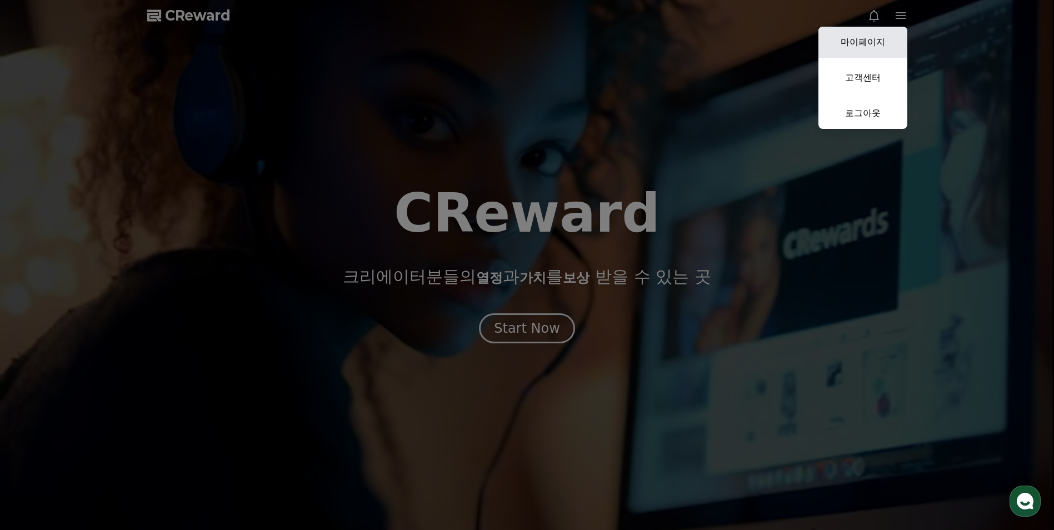
click at [883, 35] on link "마이페이지" at bounding box center [862, 42] width 89 height 31
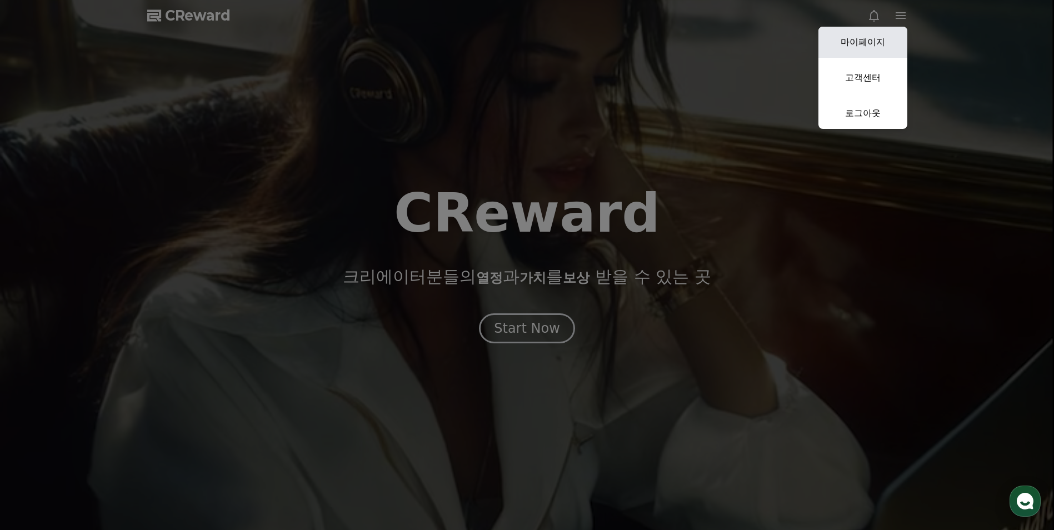
select select "**********"
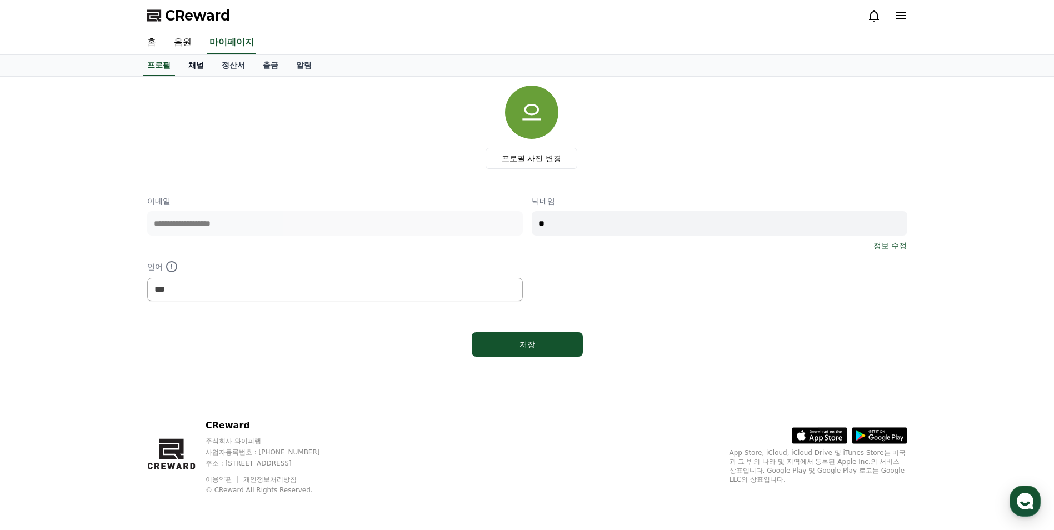
click at [201, 61] on link "채널" at bounding box center [195, 65] width 33 height 21
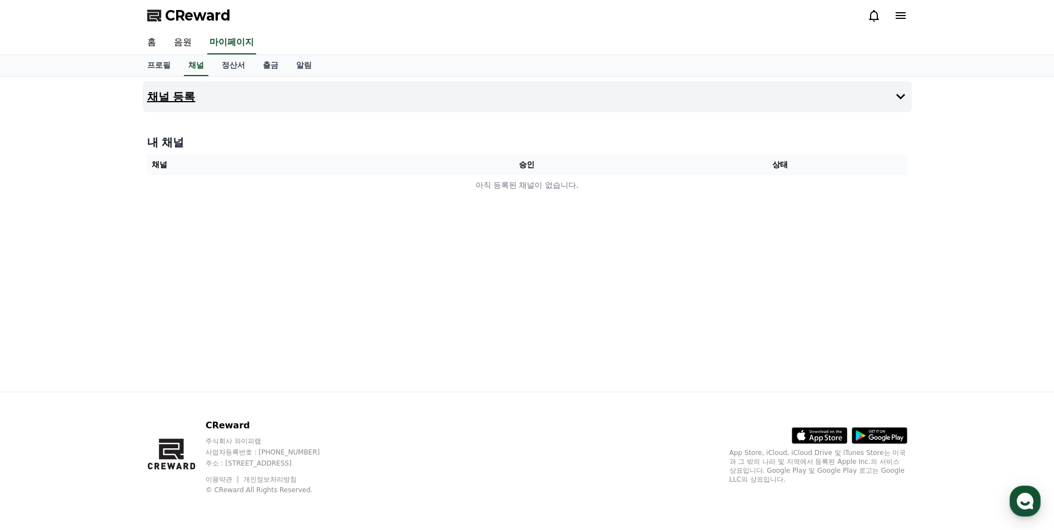
click at [709, 108] on button "채널 등록" at bounding box center [527, 96] width 769 height 31
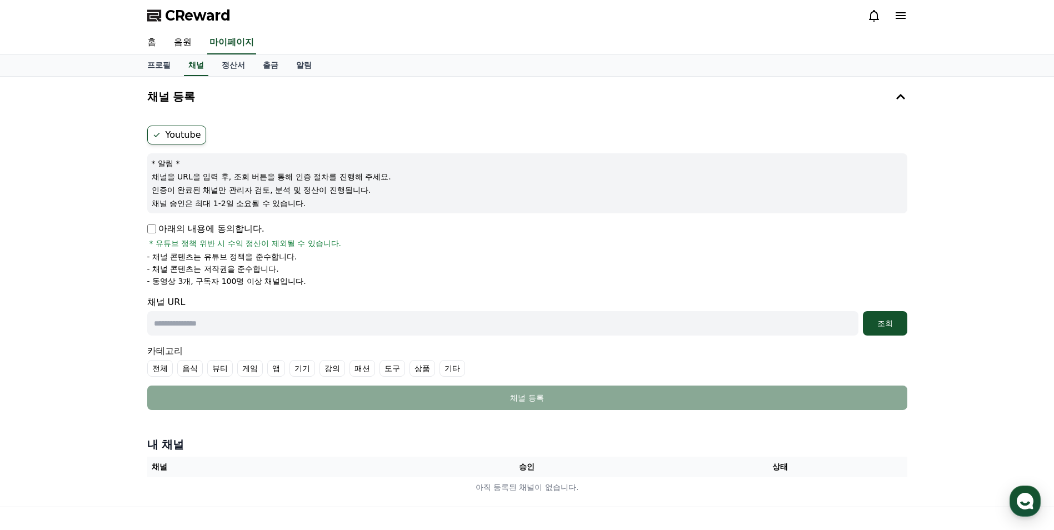
drag, startPoint x: 155, startPoint y: 282, endPoint x: 304, endPoint y: 281, distance: 149.4
click at [304, 281] on li "- 동영상 3개, 구독자 100명 이상 채널입니다." at bounding box center [527, 281] width 760 height 11
drag, startPoint x: 304, startPoint y: 281, endPoint x: 377, endPoint y: 267, distance: 73.5
click at [376, 267] on li "- 채널 콘텐츠는 저작권을 준수합니다." at bounding box center [527, 268] width 760 height 11
drag, startPoint x: 200, startPoint y: 283, endPoint x: 269, endPoint y: 284, distance: 69.5
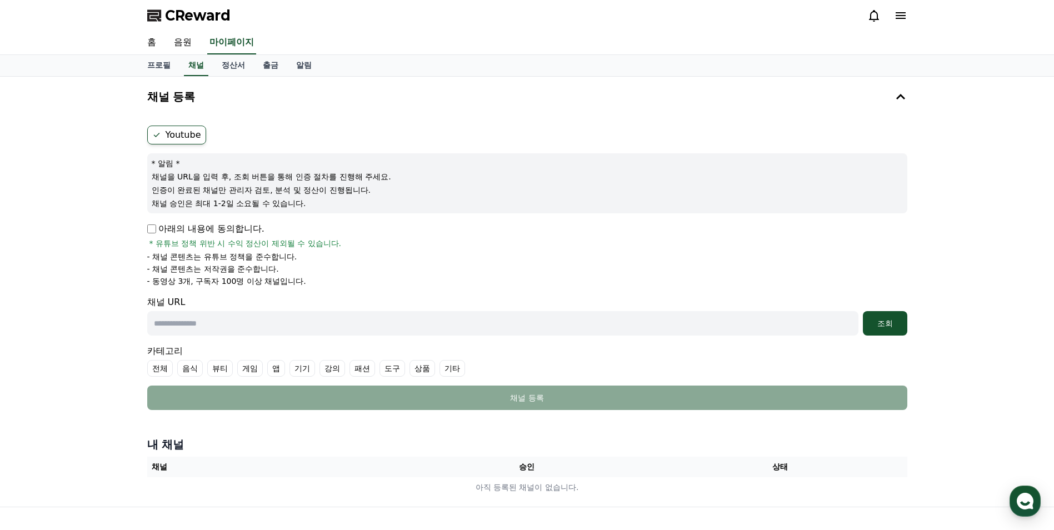
click at [269, 284] on p "- 동영상 3개, 구독자 100명 이상 채널입니다." at bounding box center [226, 281] width 159 height 11
drag, startPoint x: 269, startPoint y: 284, endPoint x: 396, endPoint y: 248, distance: 131.7
click at [397, 256] on li "- 채널 콘텐츠는 유튜브 정책을 준수합니다." at bounding box center [527, 256] width 760 height 11
